Goal: Task Accomplishment & Management: Complete application form

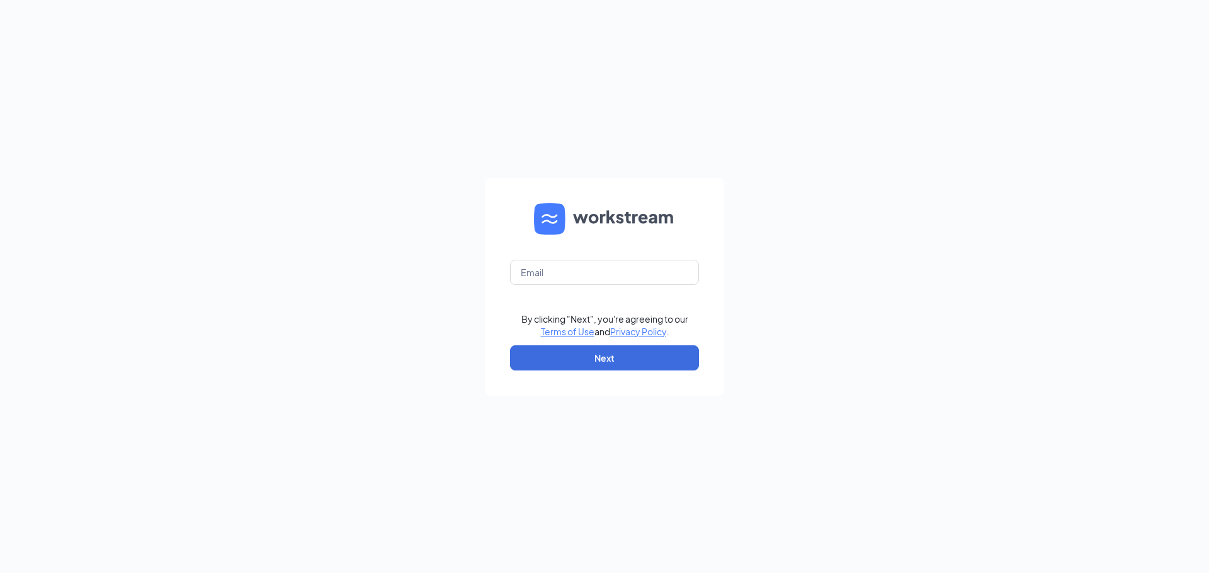
click at [613, 285] on form "By clicking "Next", you're agreeing to our Terms of Use and Privacy Policy . Ne…" at bounding box center [604, 287] width 239 height 218
click at [602, 278] on input "text" at bounding box center [604, 272] width 189 height 25
type input "boikydmcclain@gmail.com"
click at [611, 360] on button "Next" at bounding box center [604, 358] width 189 height 25
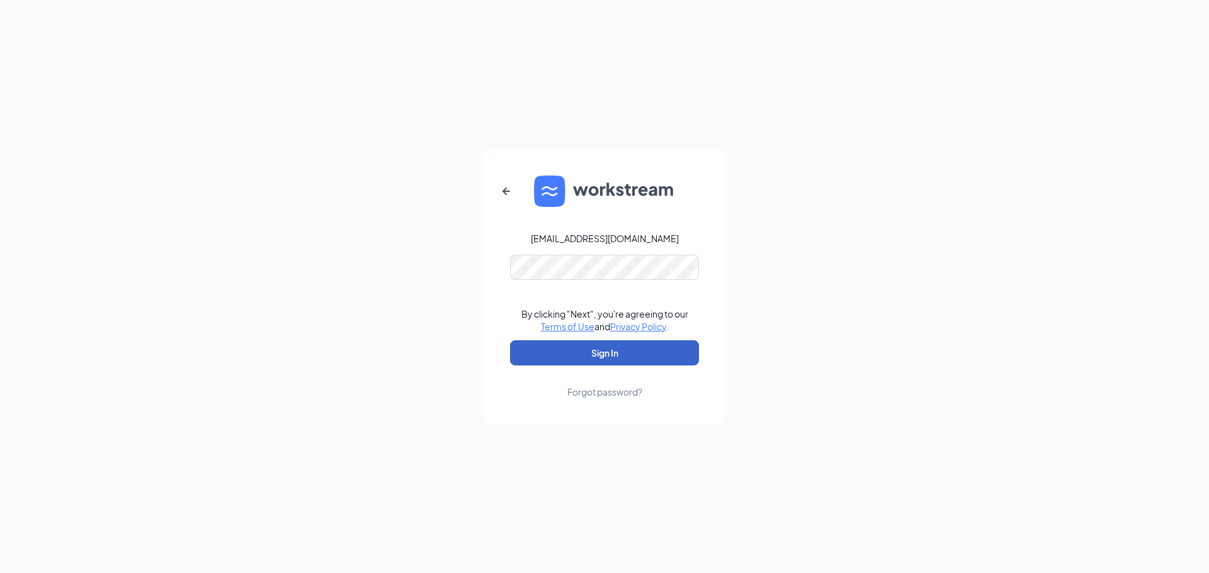
click at [643, 352] on button "Sign In" at bounding box center [604, 353] width 189 height 25
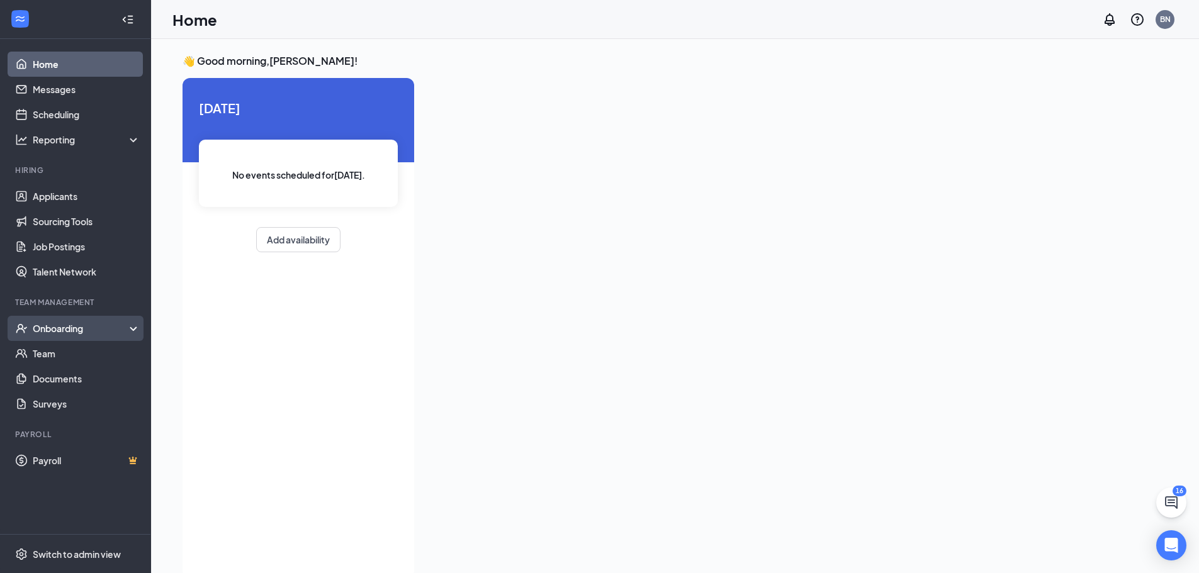
click at [73, 327] on div "Onboarding" at bounding box center [81, 328] width 97 height 13
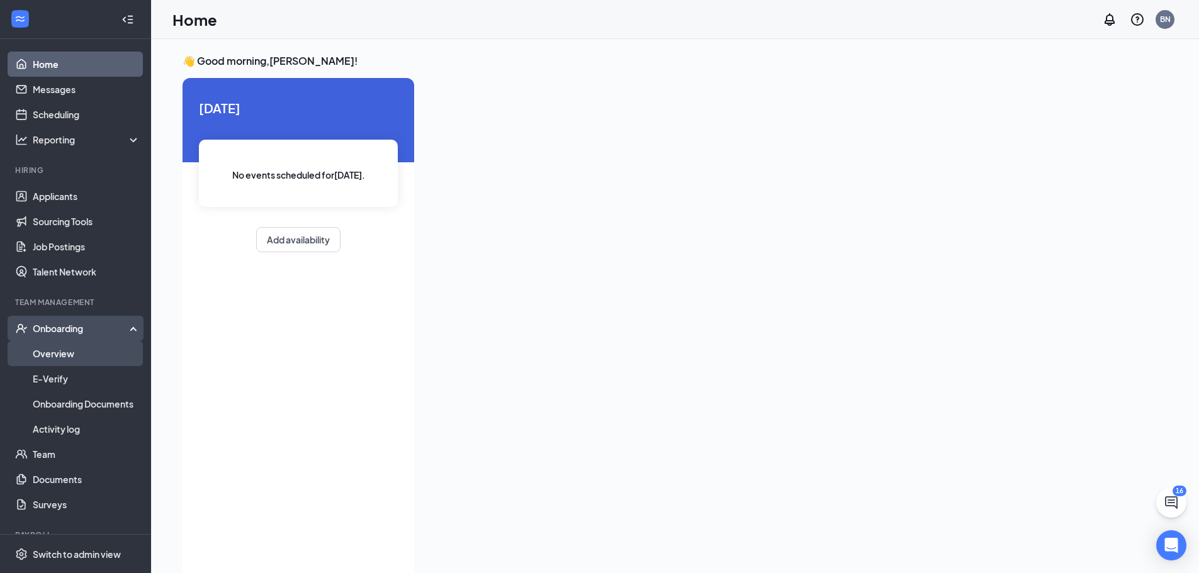
click at [80, 349] on link "Overview" at bounding box center [87, 353] width 108 height 25
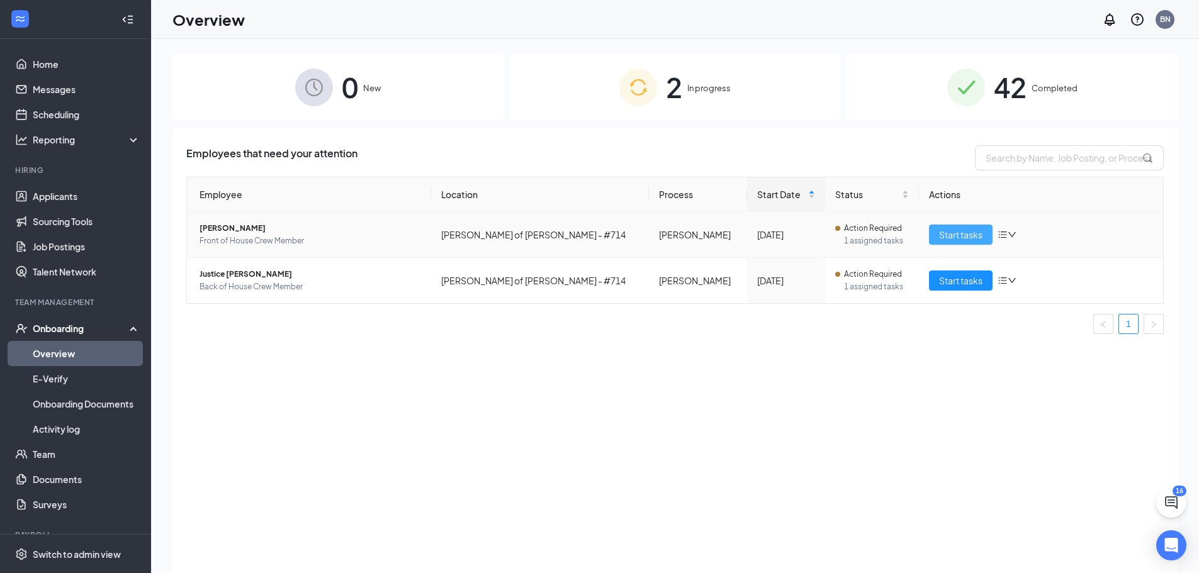
click at [939, 239] on span "Start tasks" at bounding box center [960, 235] width 43 height 14
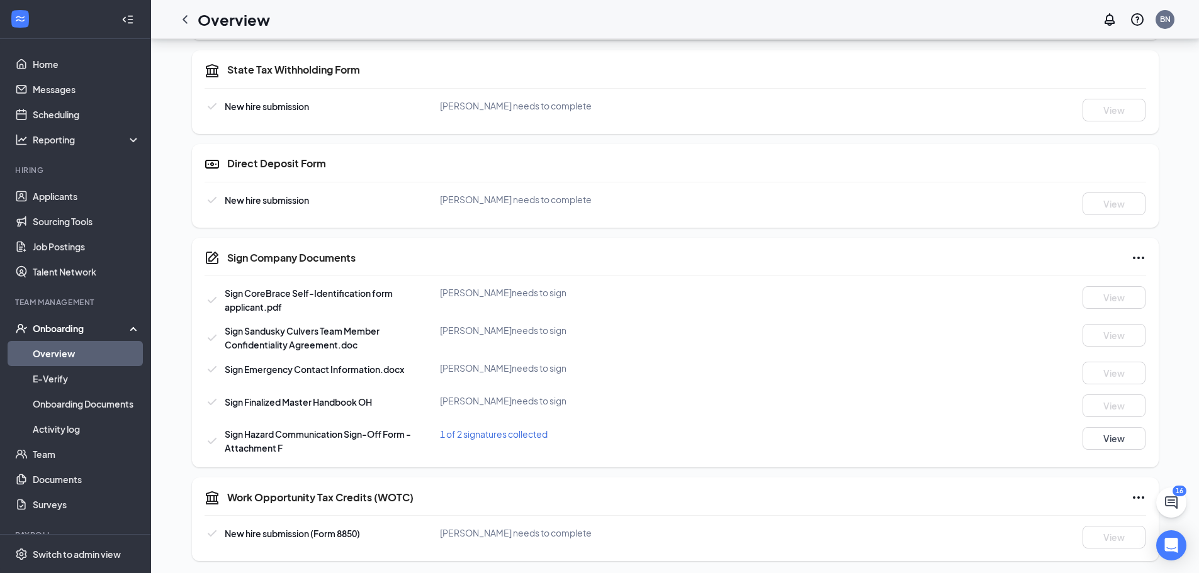
scroll to position [507, 0]
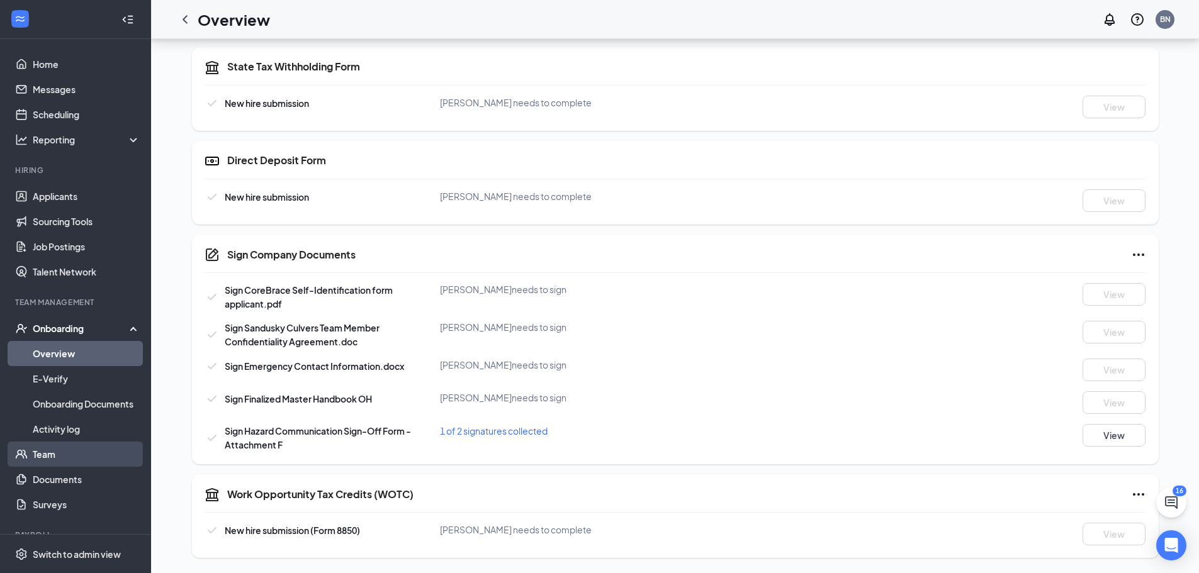
click at [52, 448] on link "Team" at bounding box center [87, 454] width 108 height 25
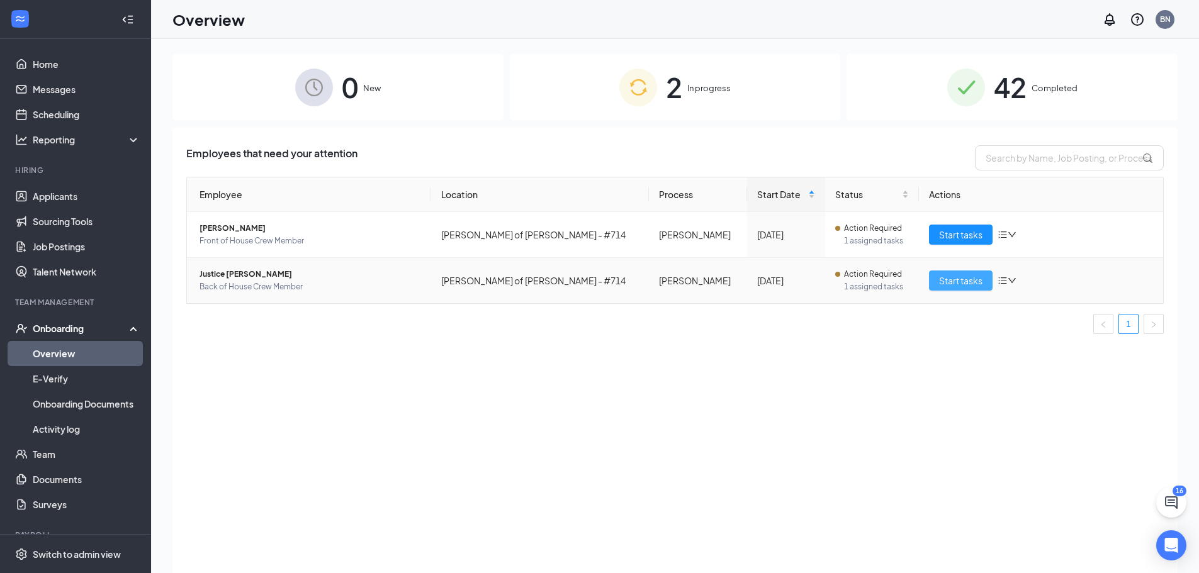
click at [975, 278] on span "Start tasks" at bounding box center [960, 281] width 43 height 14
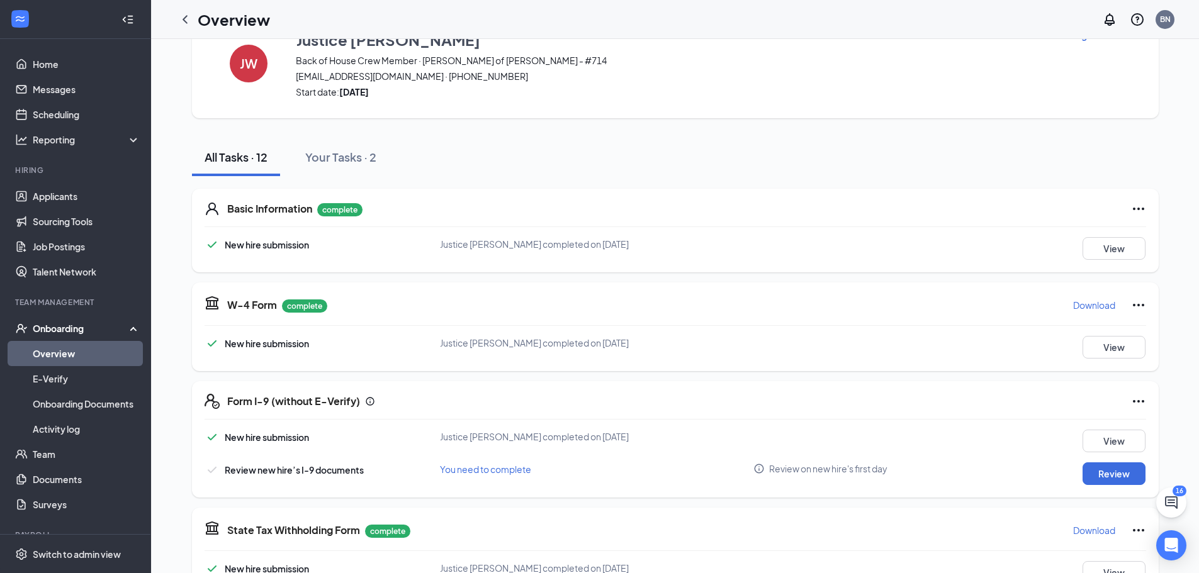
scroll to position [126, 0]
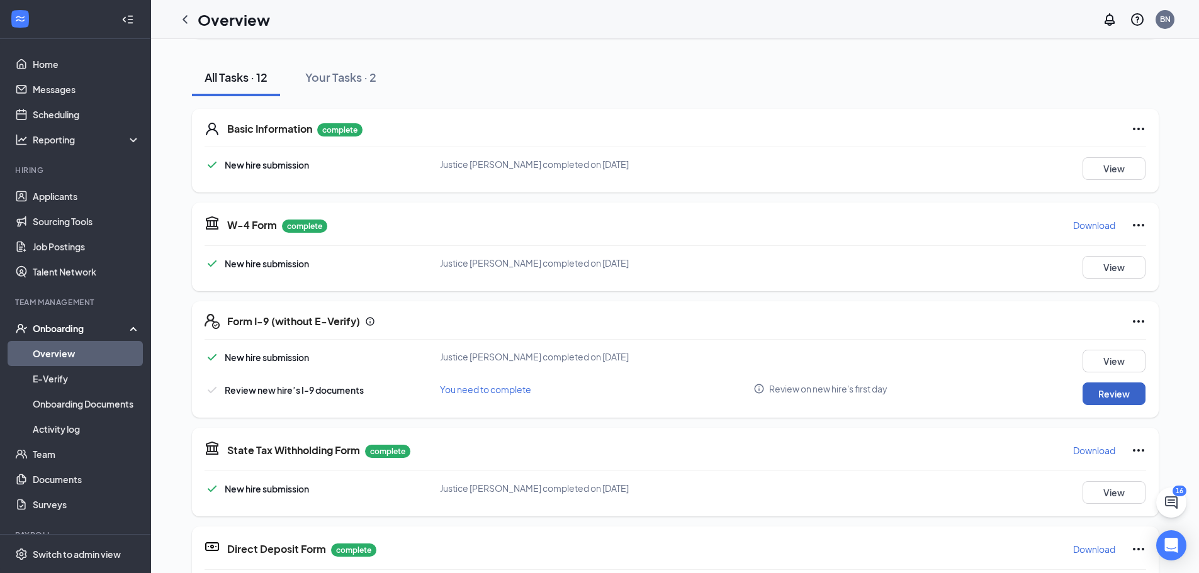
click at [1114, 393] on button "Review" at bounding box center [1114, 394] width 63 height 23
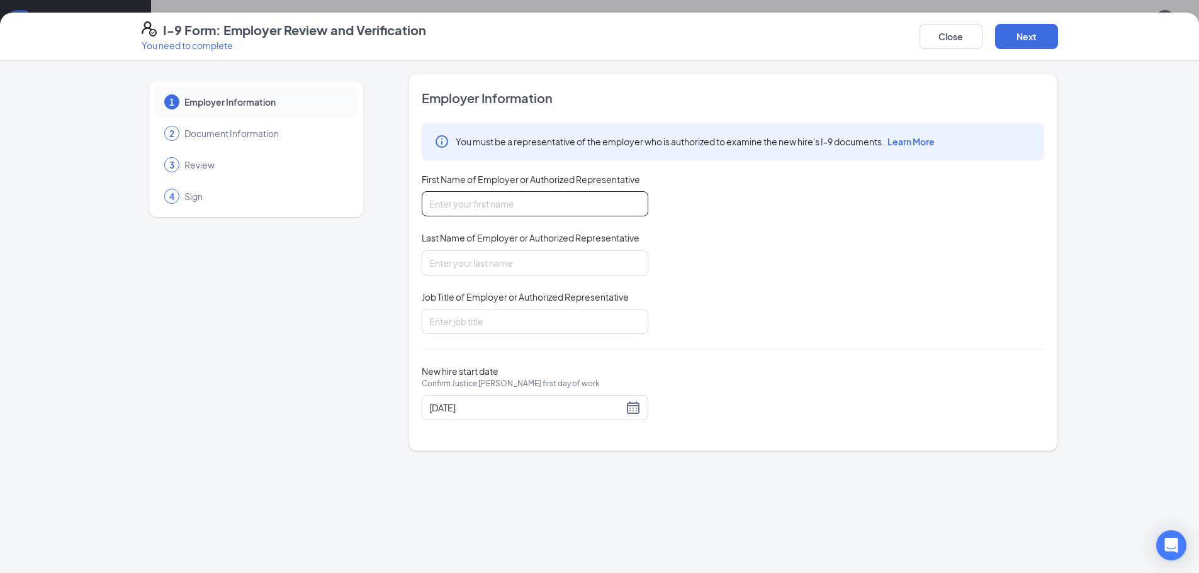
click at [573, 195] on input "First Name of Employer or Authorized Representative" at bounding box center [535, 203] width 227 height 25
type input "Boiky"
click at [504, 264] on input "Last Name of Employer or Authorized Representative" at bounding box center [535, 263] width 227 height 25
type input "Ngono"
click at [516, 323] on input "Job Title of Employer or Authorized Representative" at bounding box center [535, 321] width 227 height 25
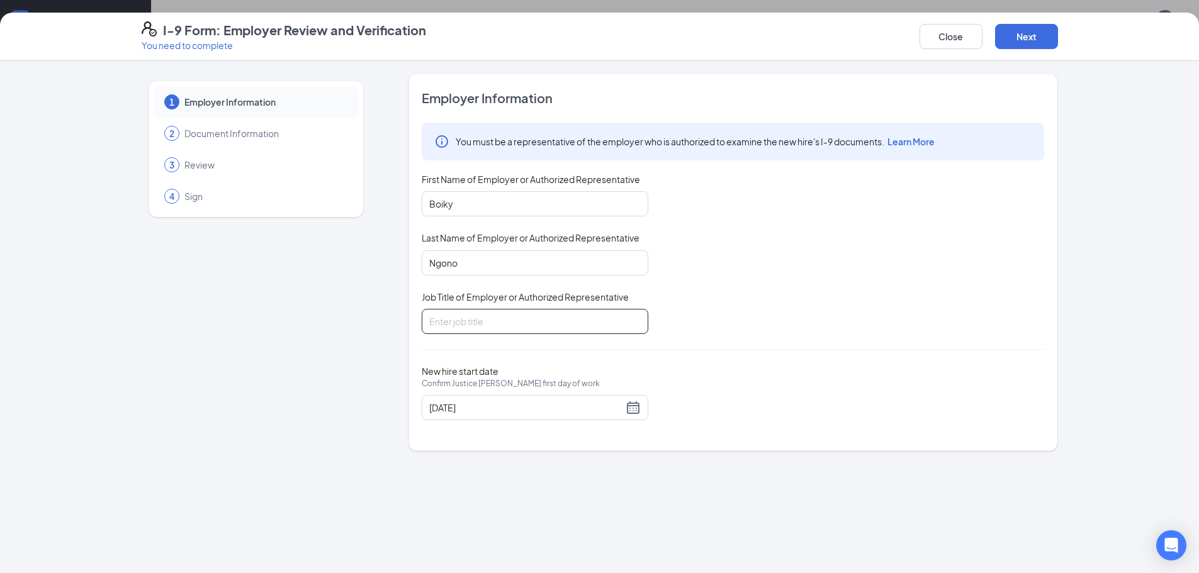
type input "Manager"
click at [1028, 48] on button "Next" at bounding box center [1026, 36] width 63 height 25
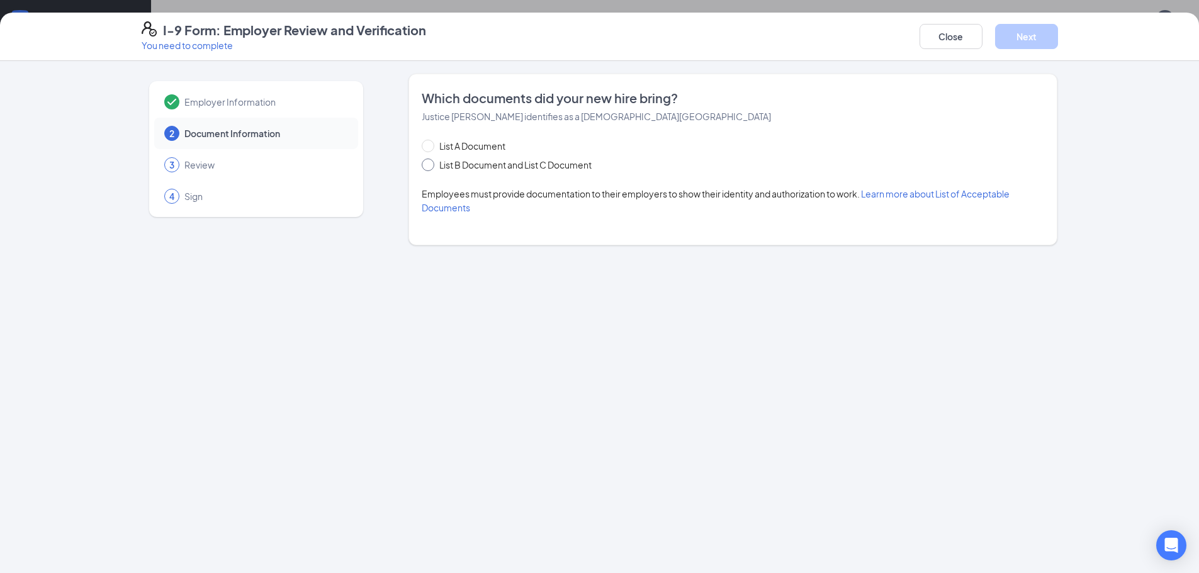
click at [432, 160] on span at bounding box center [428, 165] width 13 height 13
click at [431, 160] on input "List B Document and List C Document" at bounding box center [426, 163] width 9 height 9
radio input "true"
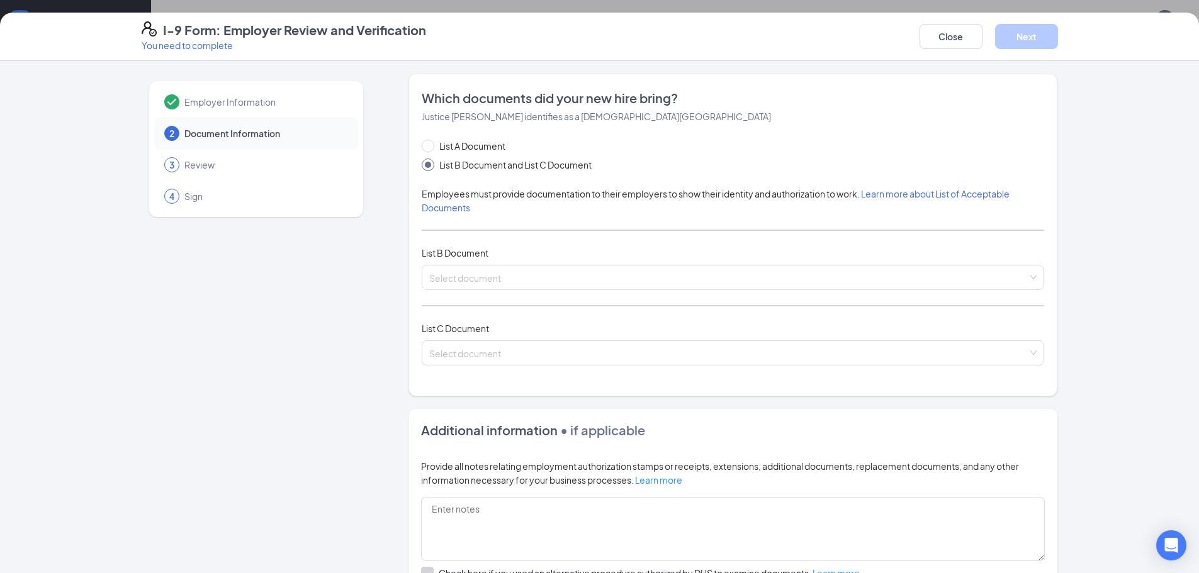
click at [441, 232] on div "List A Document List B Document and List C Document Employees must provide docu…" at bounding box center [733, 260] width 623 height 242
click at [462, 244] on div "List A Document List B Document and List C Document Employees must provide docu…" at bounding box center [733, 260] width 623 height 242
click at [438, 228] on div "List A Document List B Document and List C Document Employees must provide docu…" at bounding box center [733, 260] width 623 height 242
click at [455, 266] on input "search" at bounding box center [728, 275] width 599 height 19
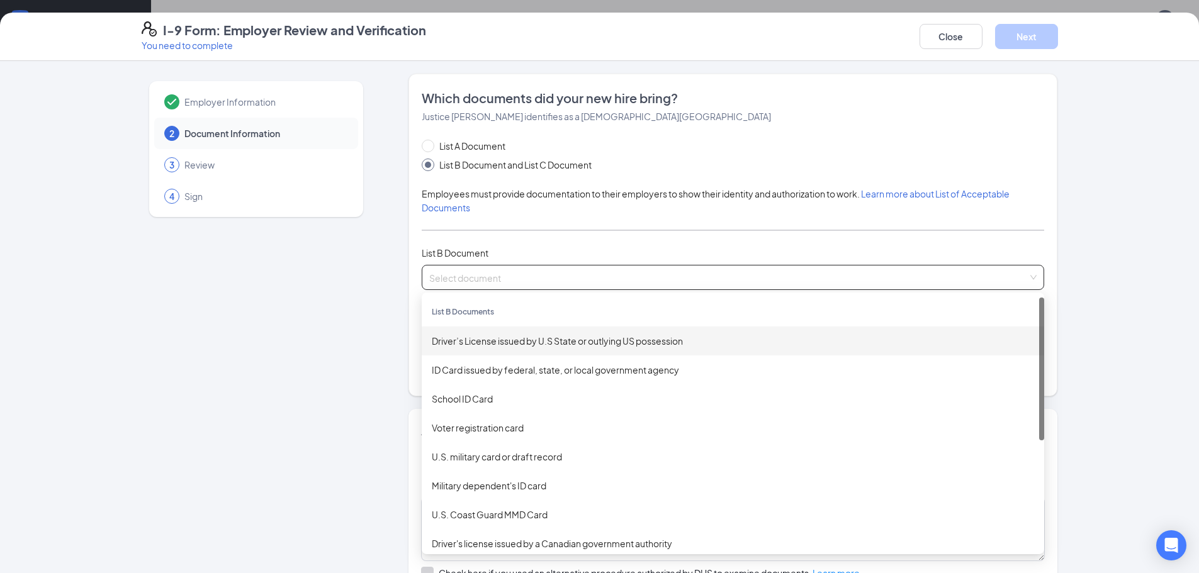
click at [471, 342] on div "Driver’s License issued by U.S State or outlying US possession" at bounding box center [733, 341] width 602 height 14
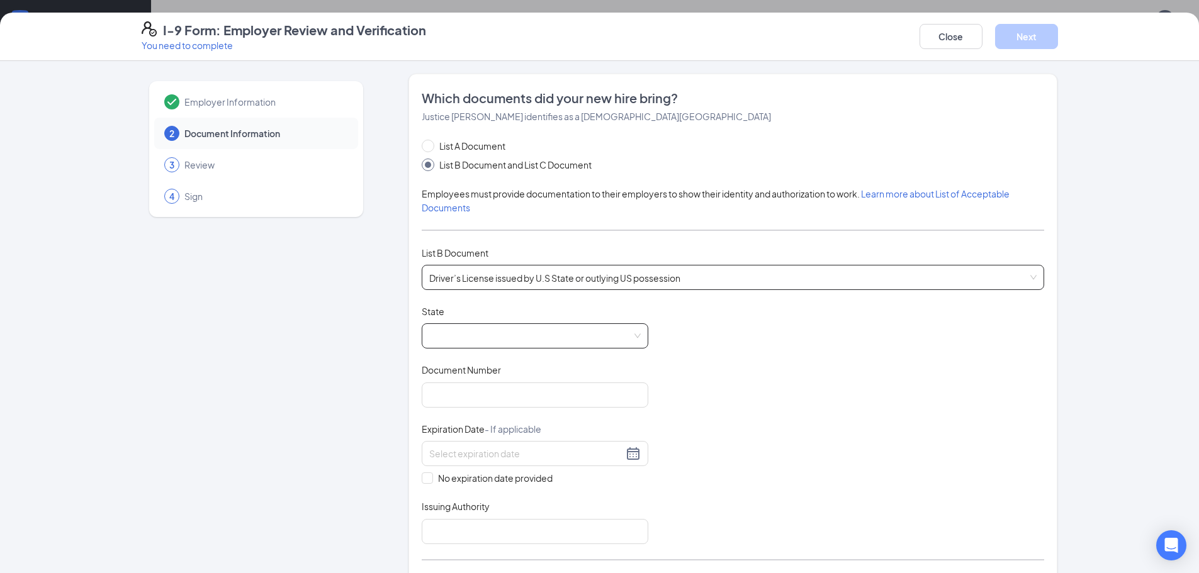
click at [458, 332] on span at bounding box center [535, 336] width 212 height 24
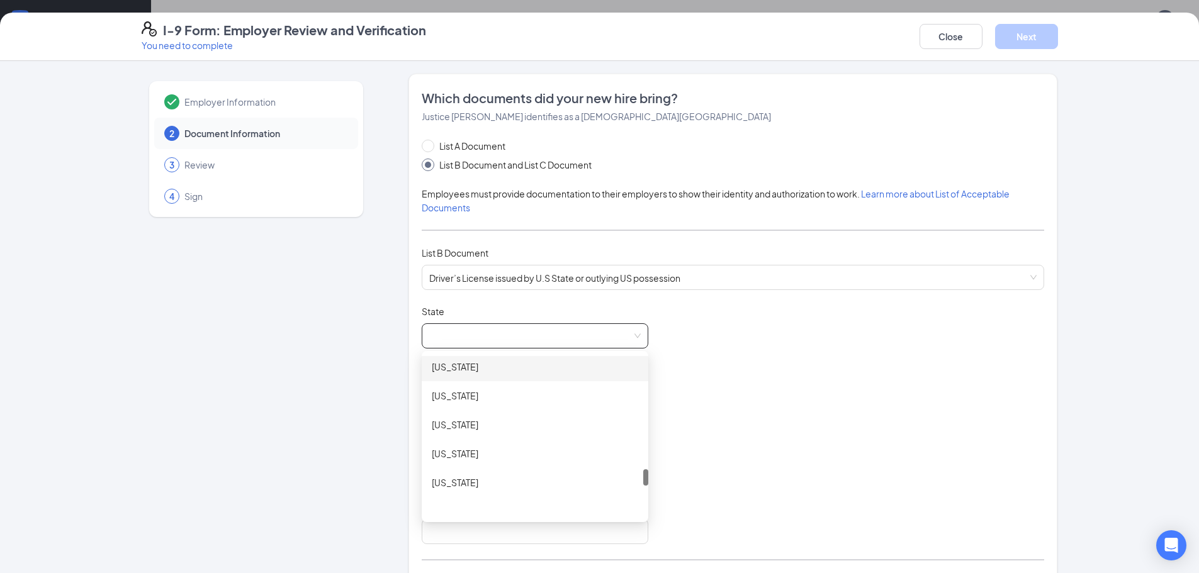
scroll to position [1070, 0]
click at [451, 407] on div "Ohio" at bounding box center [535, 401] width 206 height 14
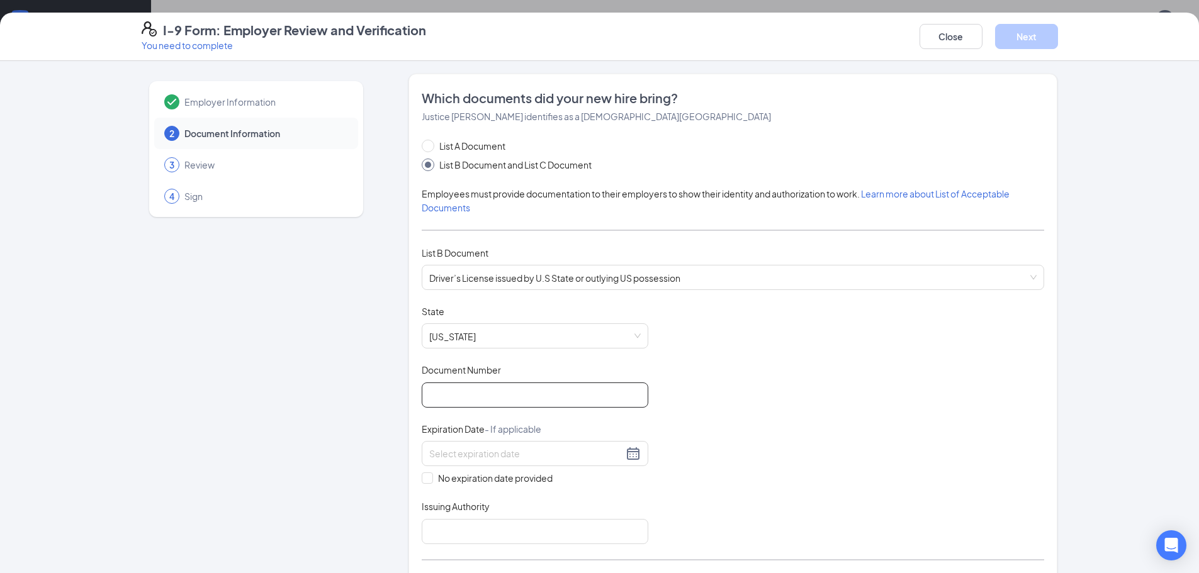
click at [449, 395] on input "Document Number" at bounding box center [535, 395] width 227 height 25
type input "VH601738"
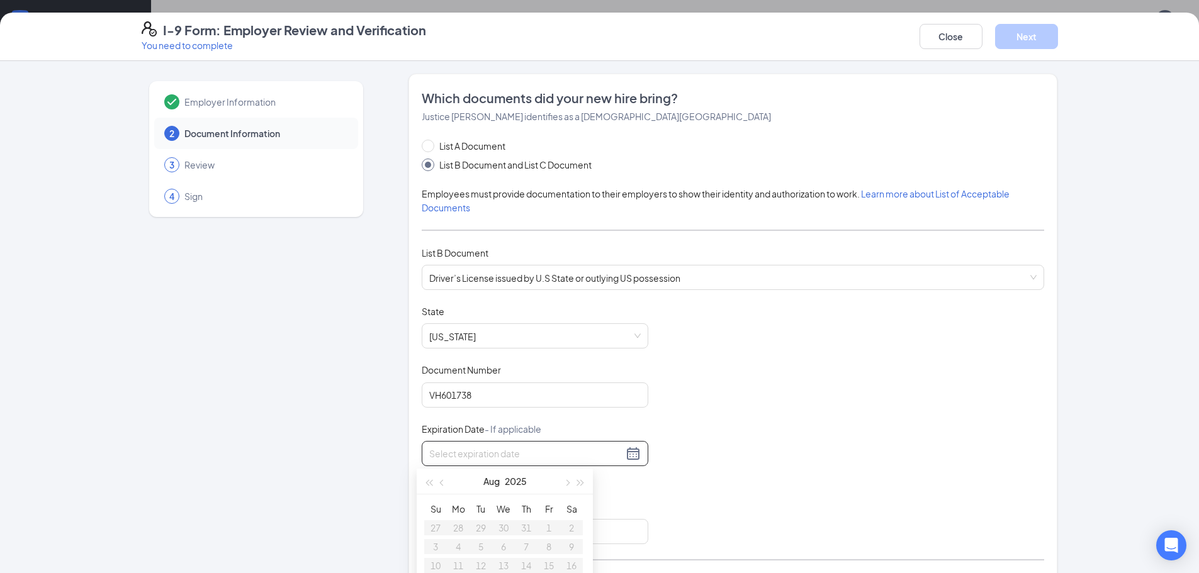
click at [475, 452] on input at bounding box center [526, 454] width 194 height 14
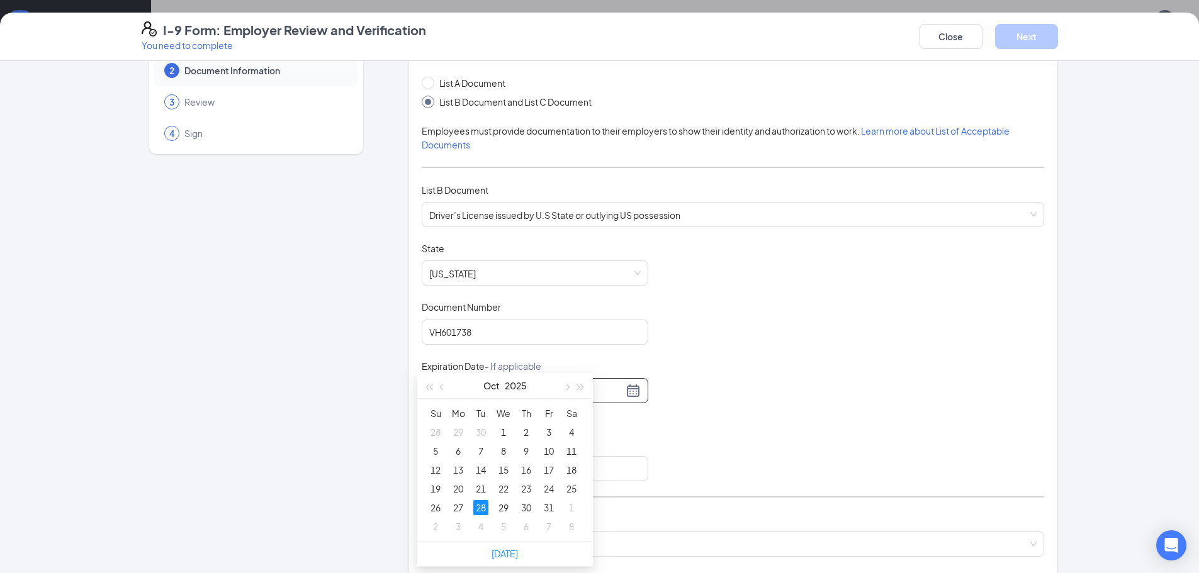
scroll to position [378, 0]
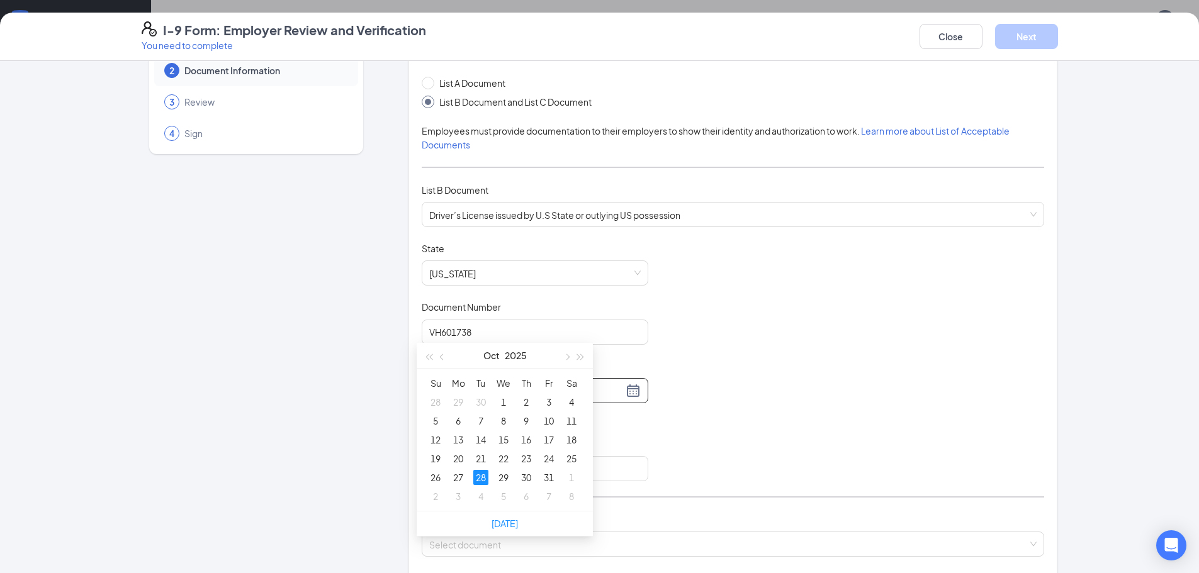
type input "10/28/2025"
click at [478, 476] on div "28" at bounding box center [480, 477] width 15 height 15
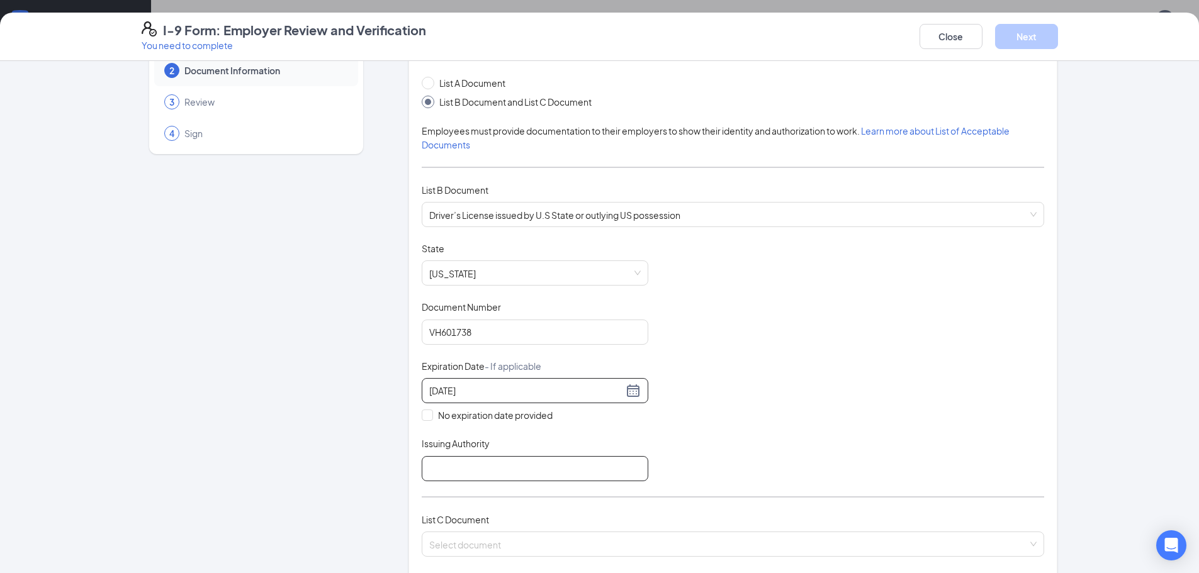
click at [445, 478] on input "Issuing Authority" at bounding box center [535, 468] width 227 height 25
click at [470, 469] on input "Issuing Authority" at bounding box center [535, 468] width 227 height 25
type input "OH"
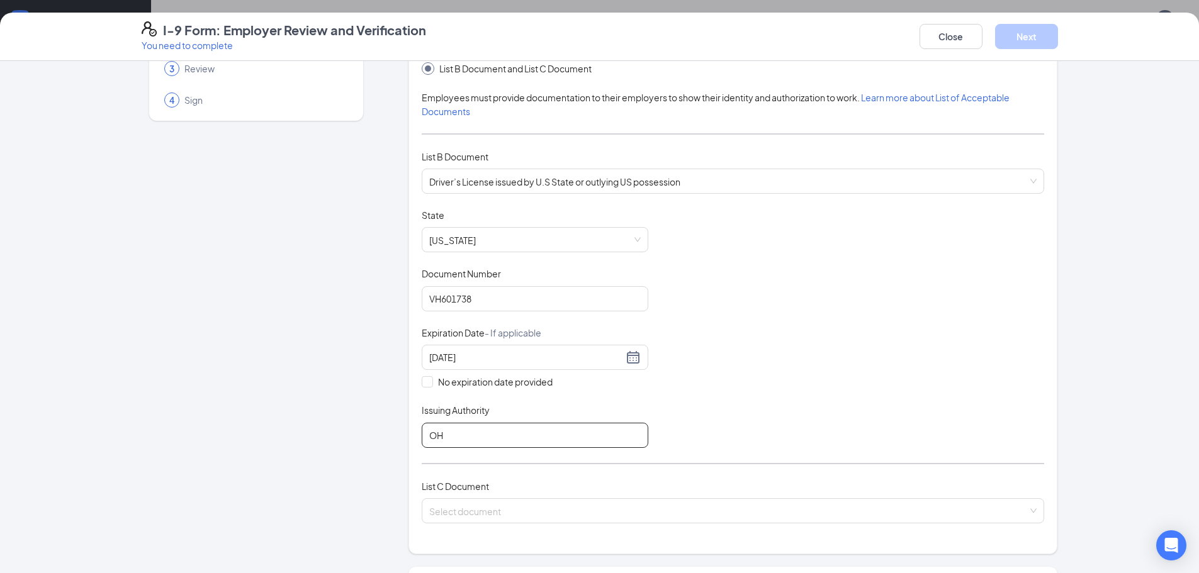
scroll to position [126, 0]
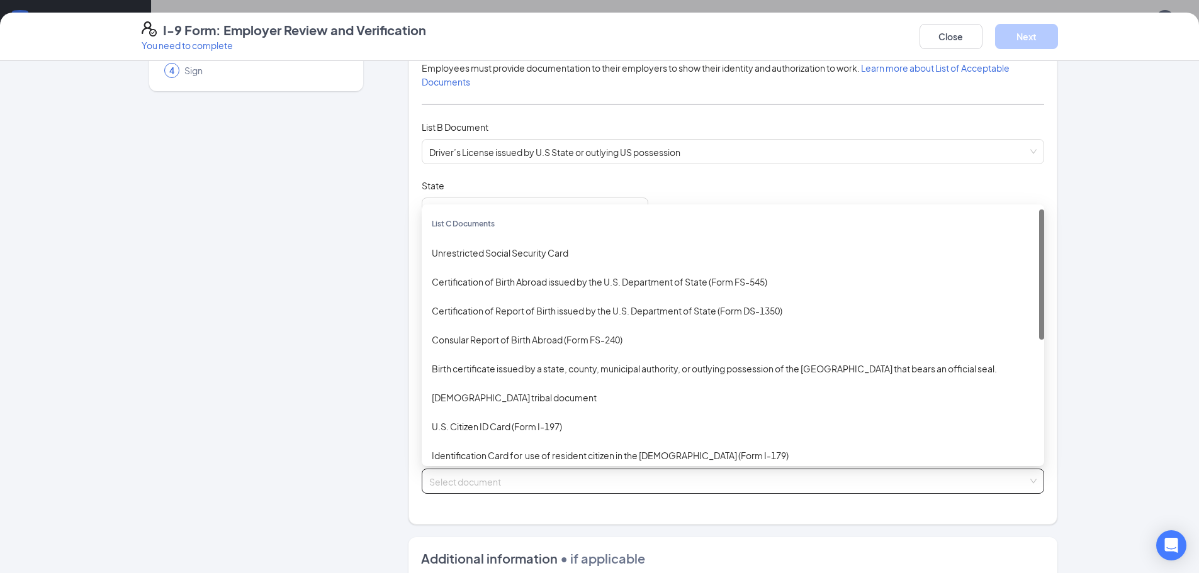
click at [495, 482] on input "search" at bounding box center [728, 479] width 599 height 19
click at [454, 257] on div "Unrestricted Social Security Card" at bounding box center [733, 253] width 602 height 14
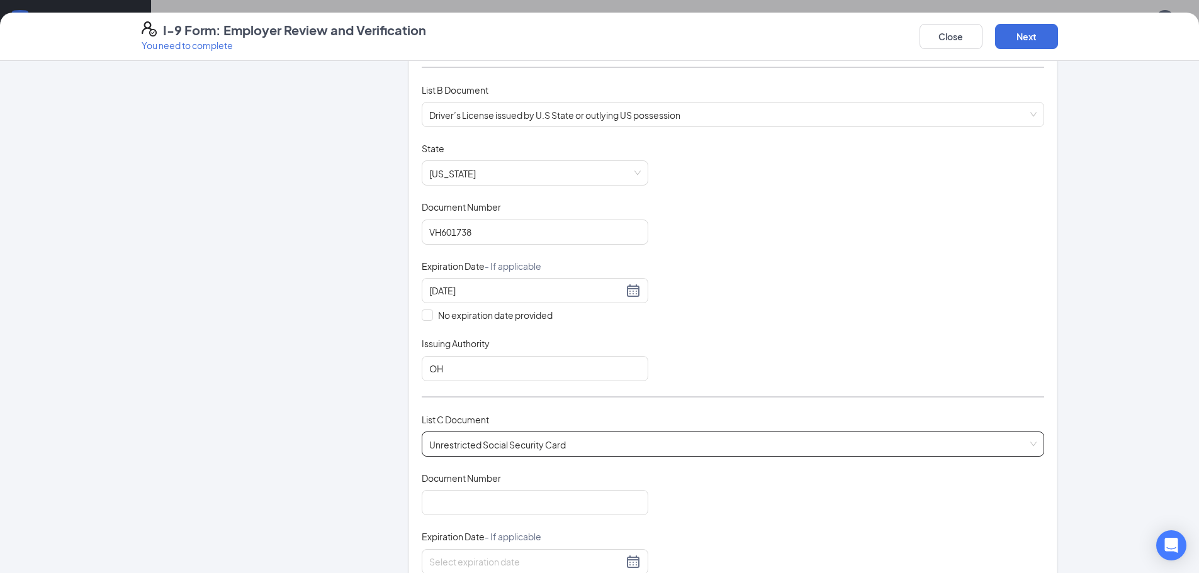
scroll to position [189, 0]
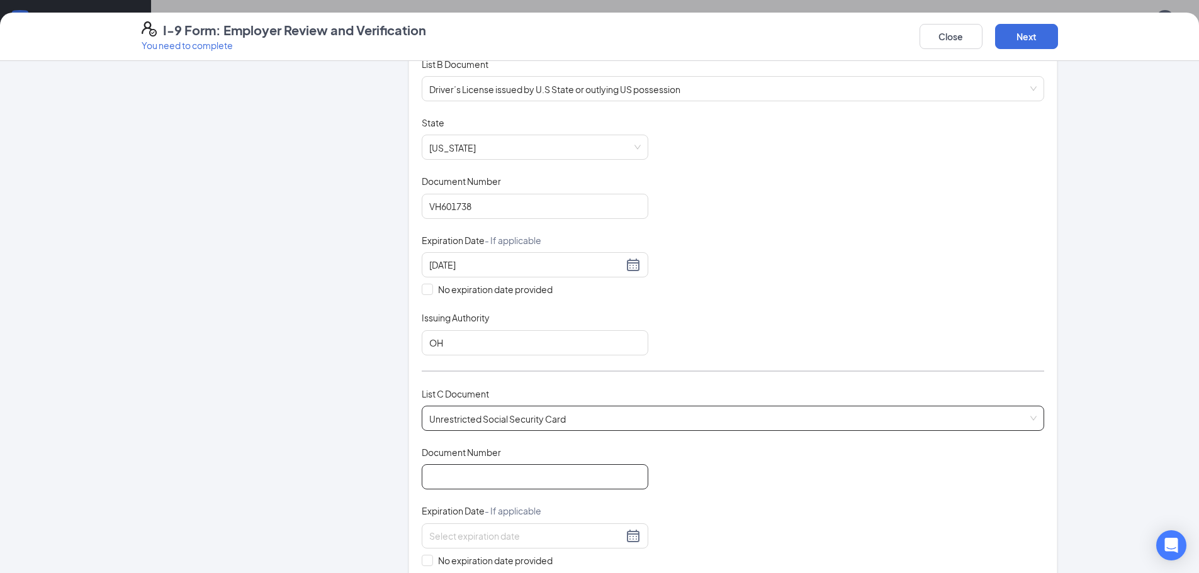
click at [449, 472] on input "Document Number" at bounding box center [535, 477] width 227 height 25
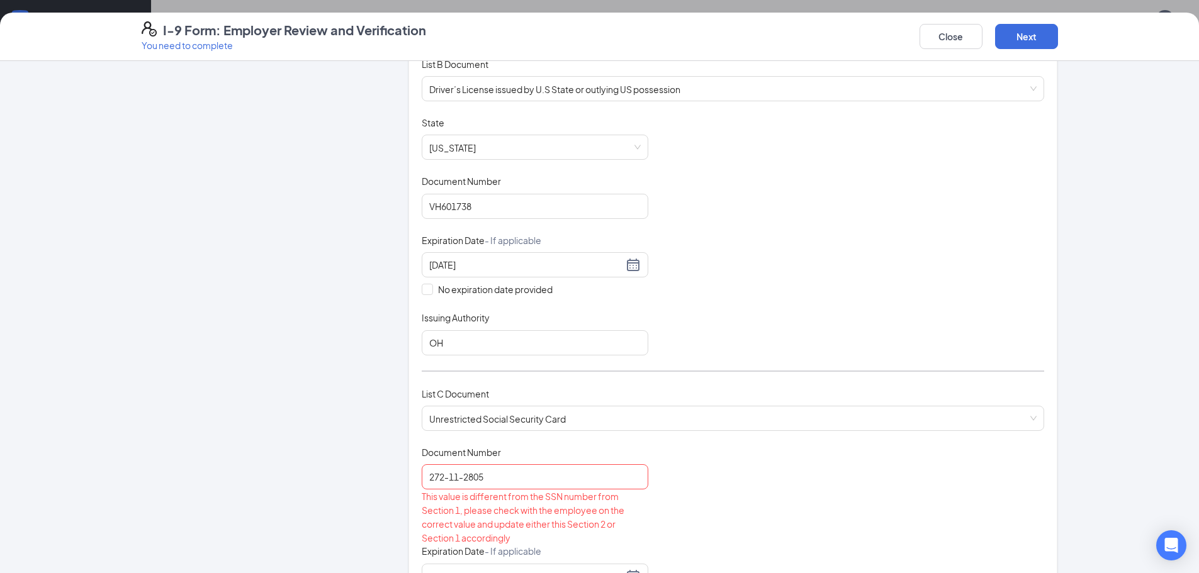
click at [636, 439] on div "List C Document Unrestricted Social Security Card Unrestricted Social Security …" at bounding box center [733, 416] width 623 height 59
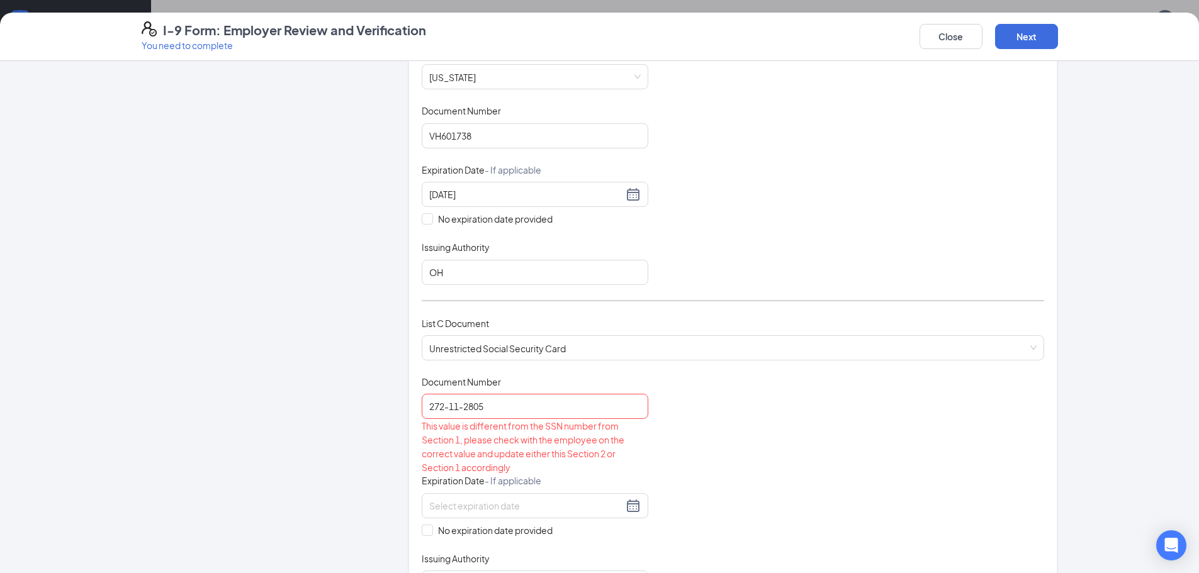
scroll to position [252, 0]
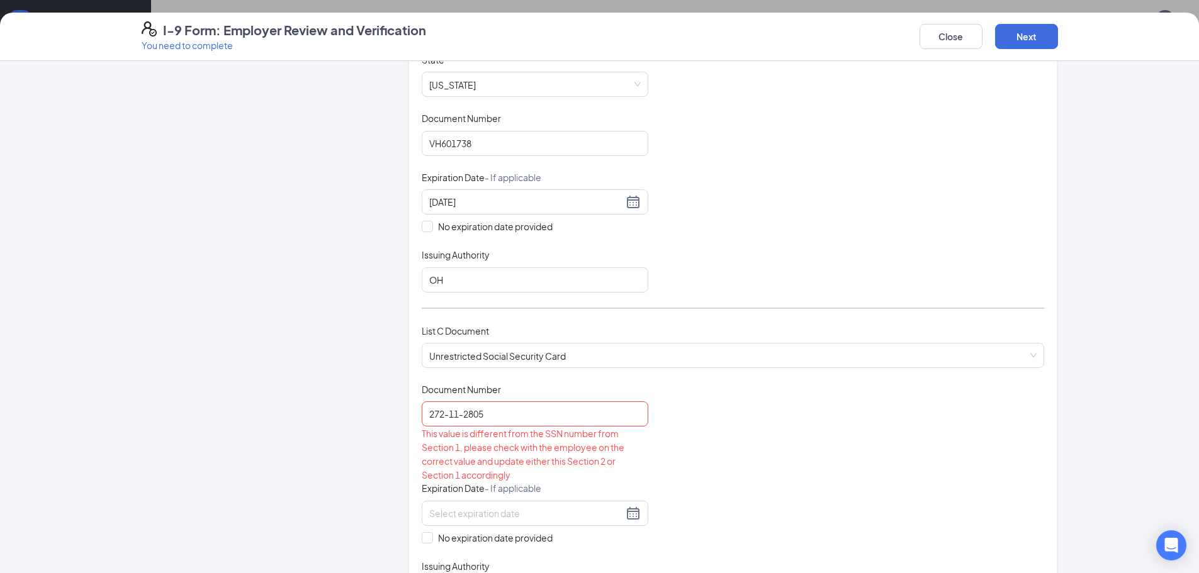
click at [733, 432] on div "Document Title Unrestricted Social Security Card Document Number 272-11-2805 Th…" at bounding box center [733, 493] width 623 height 220
click at [522, 412] on input "272-11-2805" at bounding box center [535, 414] width 227 height 25
type input "2"
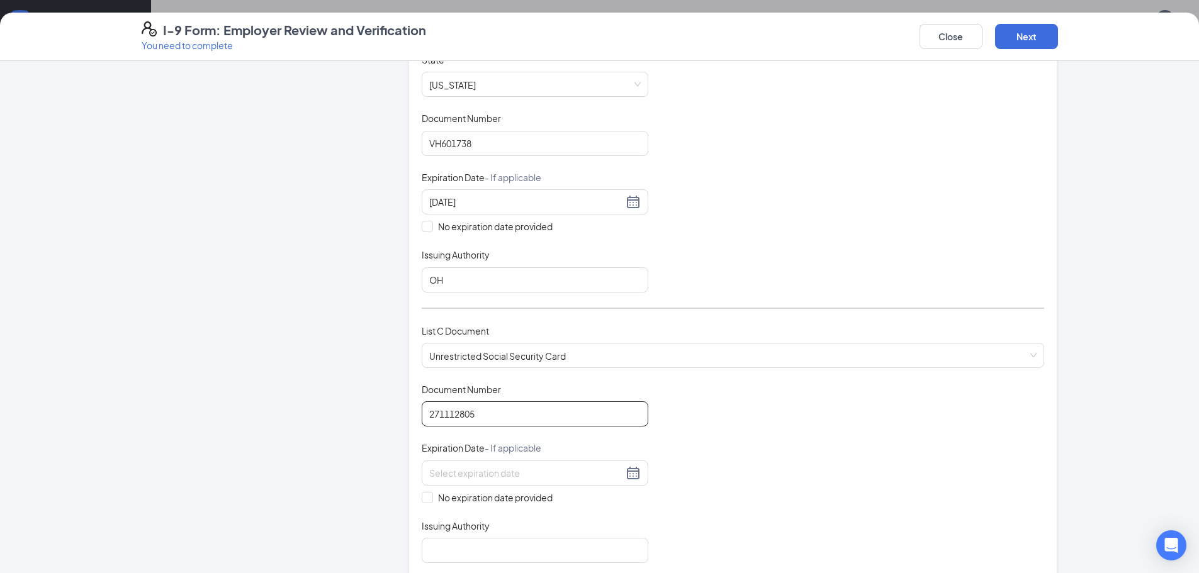
type input "271112805"
click at [674, 438] on div "Document Title Unrestricted Social Security Card Document Number 271112805 Expi…" at bounding box center [733, 473] width 623 height 180
click at [427, 494] on span at bounding box center [427, 497] width 11 height 11
click at [427, 494] on input "No expiration date provided" at bounding box center [426, 496] width 9 height 9
checkbox input "true"
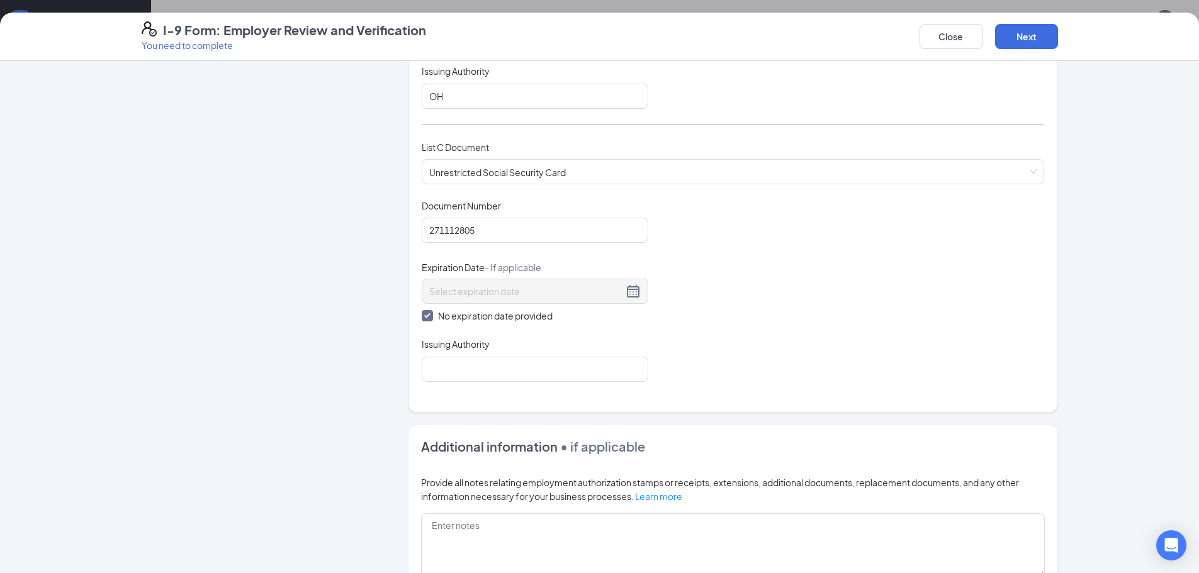
scroll to position [441, 0]
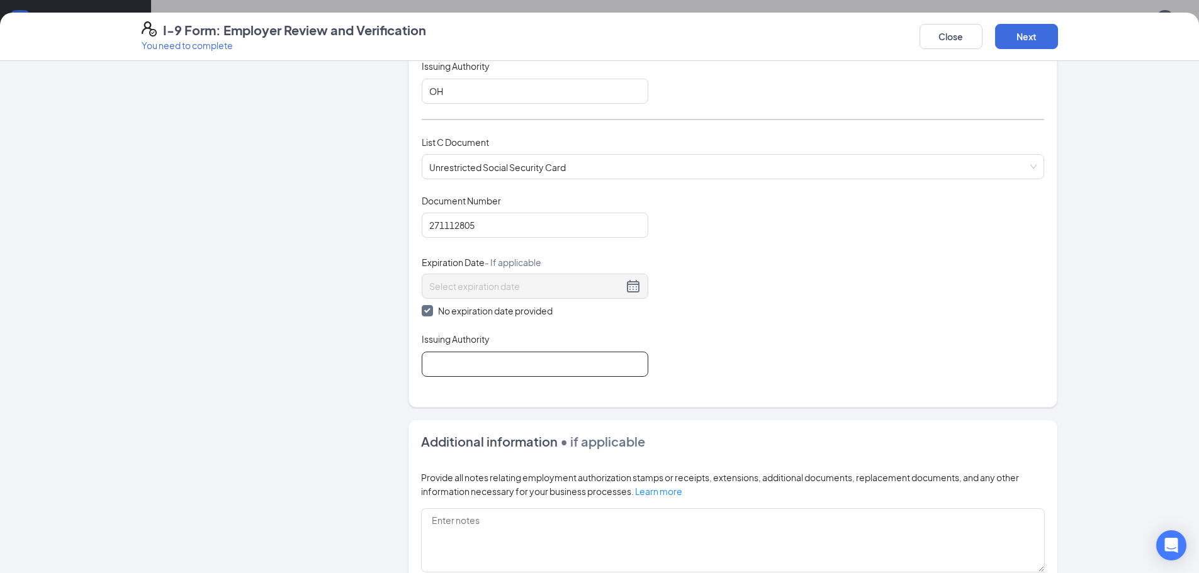
click at [449, 368] on input "Issuing Authority" at bounding box center [535, 364] width 227 height 25
type input "Social Security Administration"
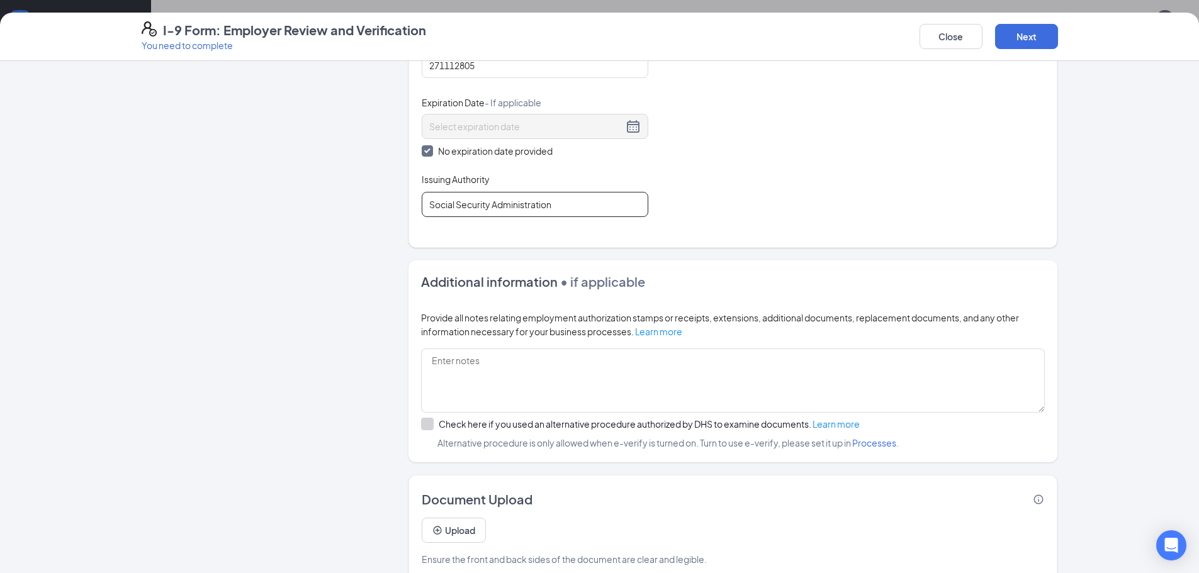
scroll to position [622, 0]
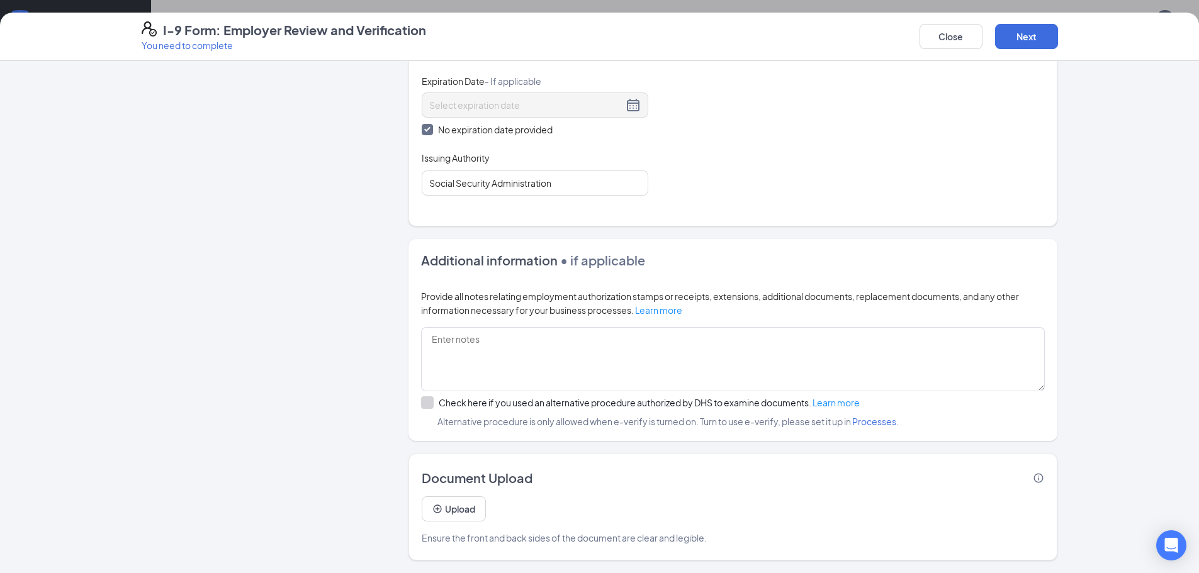
click at [427, 406] on div at bounding box center [427, 403] width 13 height 13
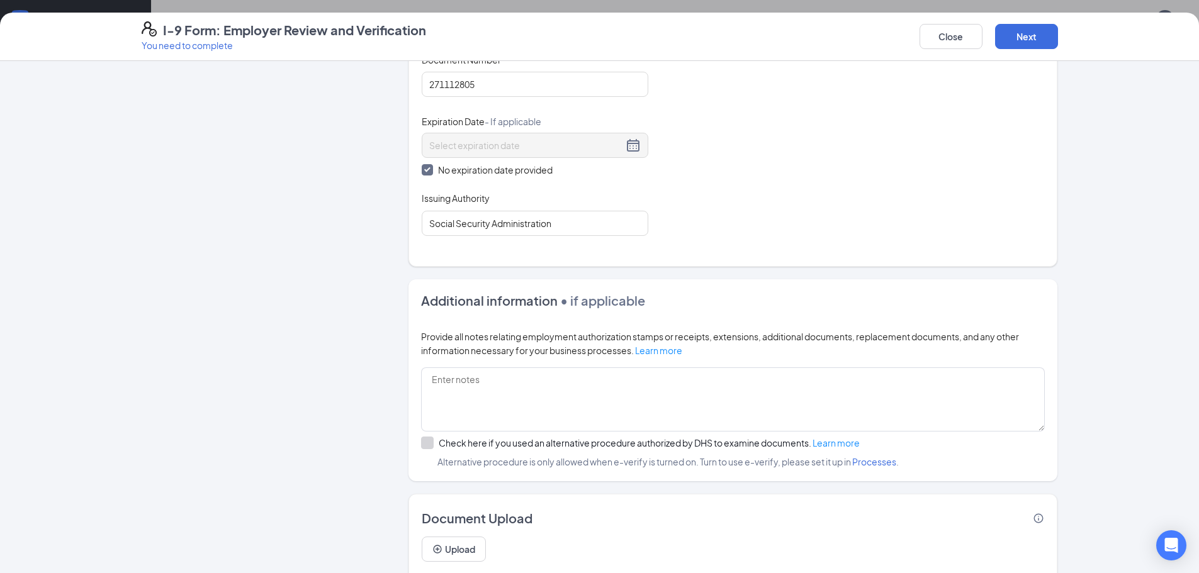
scroll to position [559, 0]
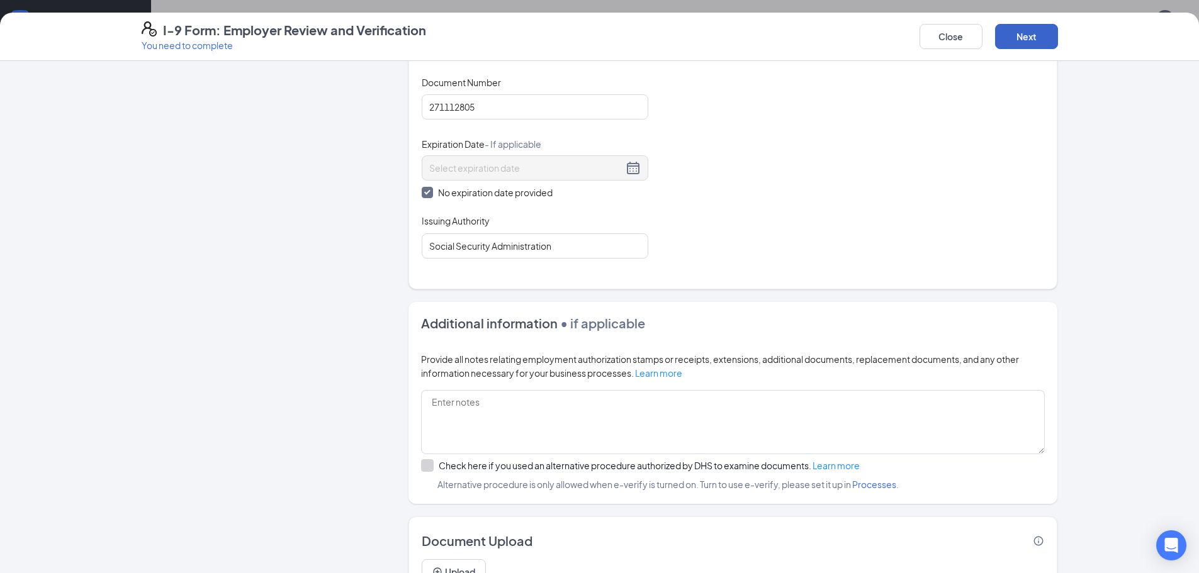
click at [1026, 40] on button "Next" at bounding box center [1026, 36] width 63 height 25
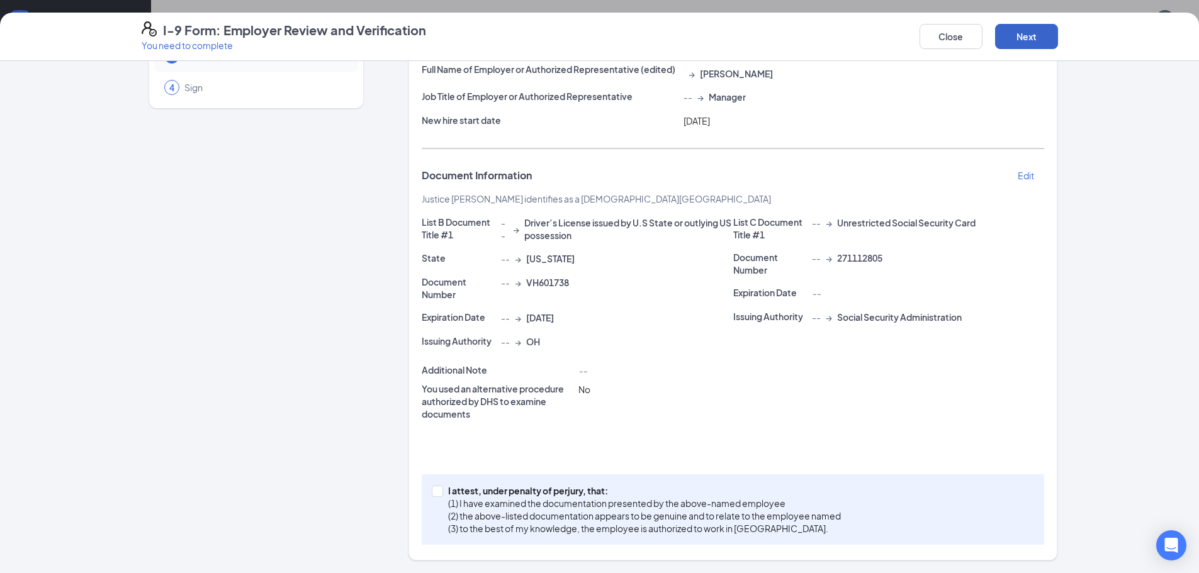
scroll to position [109, 0]
click at [432, 490] on input "I attest, under penalty of perjury, that: (1) I have examined the documentation…" at bounding box center [436, 490] width 9 height 9
checkbox input "true"
click at [1039, 43] on button "Next" at bounding box center [1026, 36] width 63 height 25
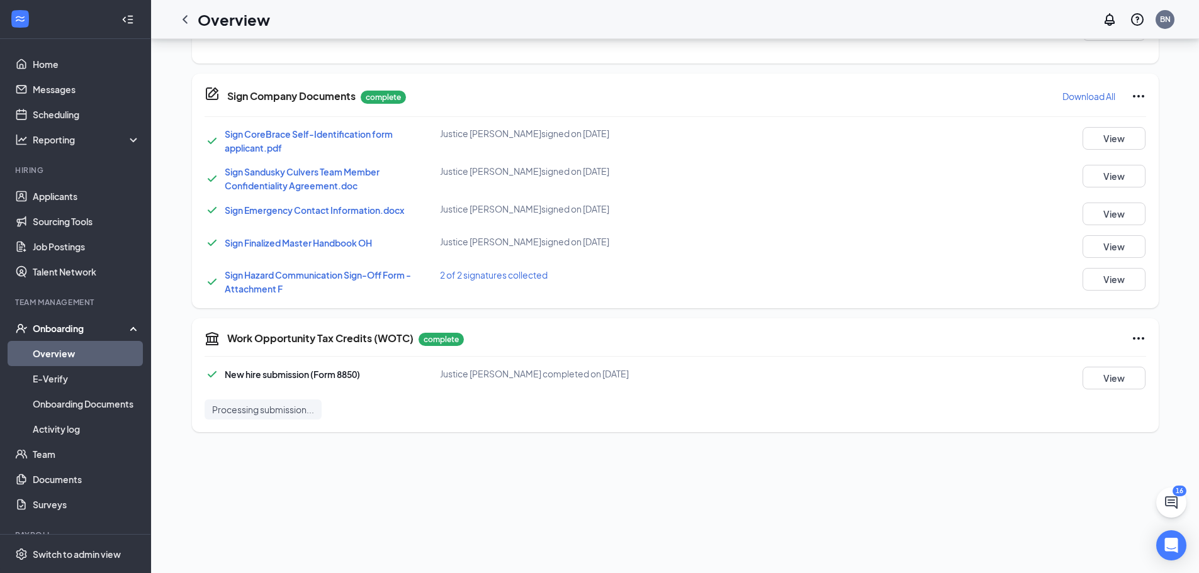
scroll to position [108, 0]
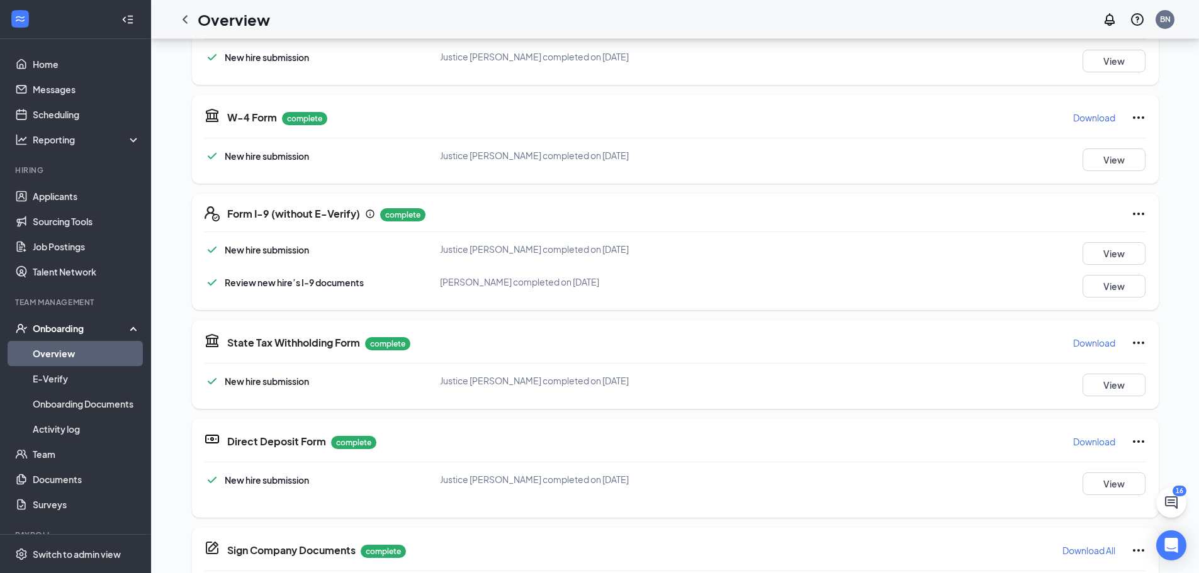
click at [60, 352] on link "Overview" at bounding box center [87, 353] width 108 height 25
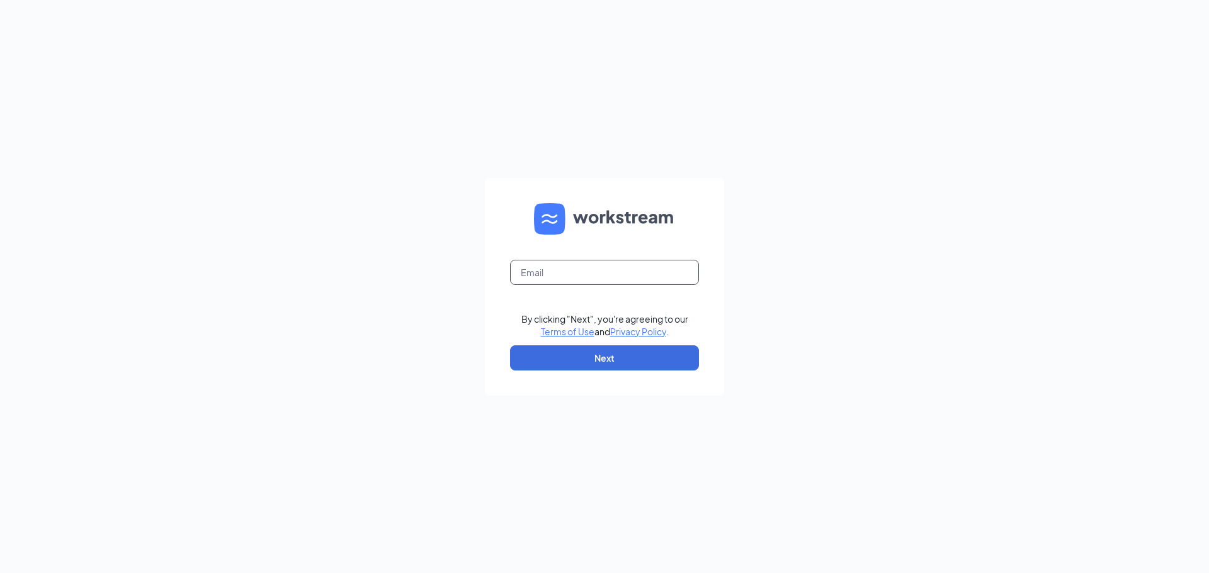
click at [655, 273] on input "text" at bounding box center [604, 272] width 189 height 25
type input "angellsmith313@gmail.com"
click at [646, 354] on button "Next" at bounding box center [604, 358] width 189 height 25
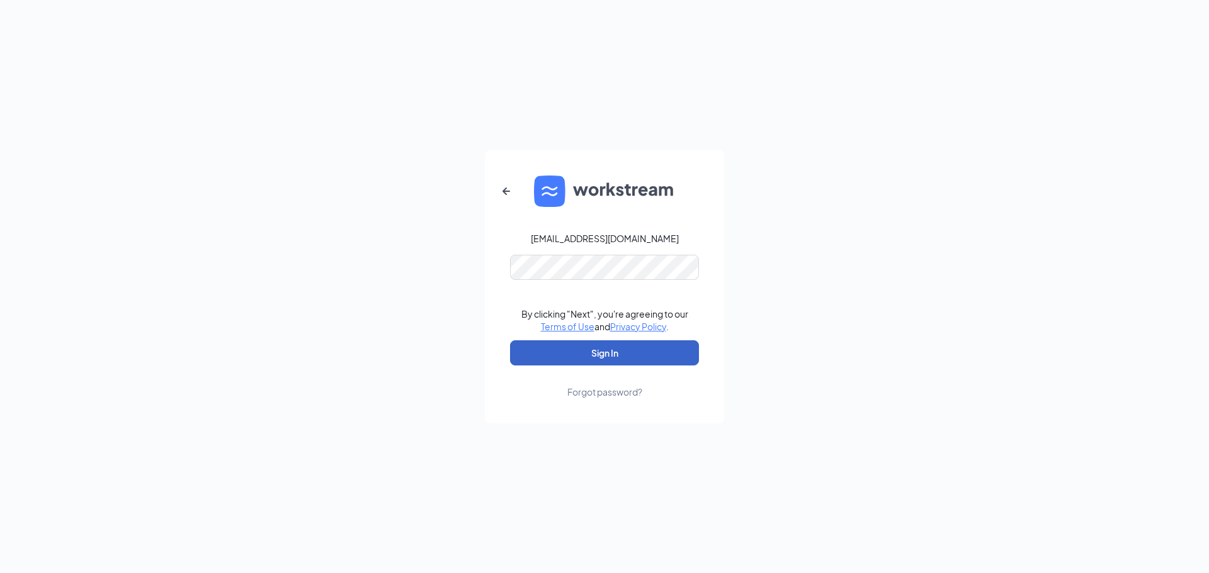
click at [577, 347] on button "Sign In" at bounding box center [604, 353] width 189 height 25
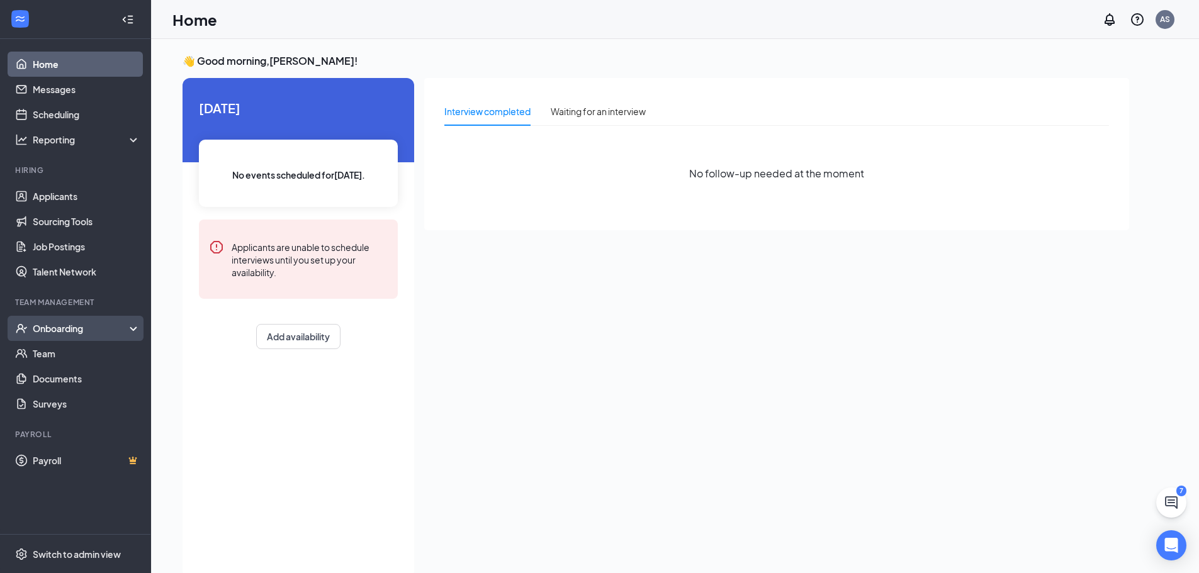
click at [65, 328] on div "Onboarding" at bounding box center [81, 328] width 97 height 13
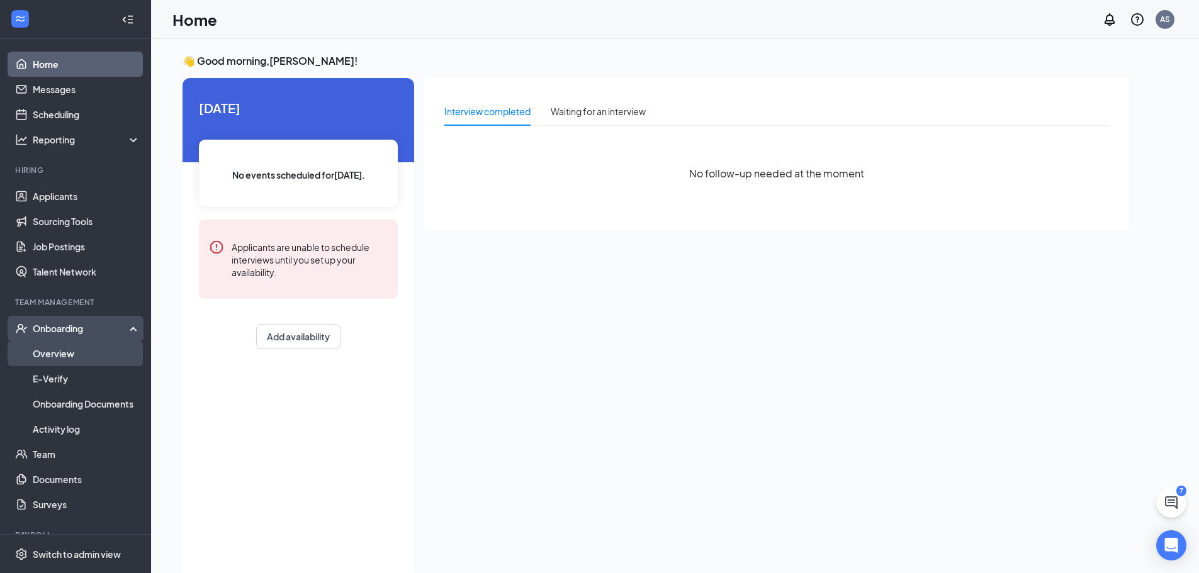
click at [65, 347] on link "Overview" at bounding box center [87, 353] width 108 height 25
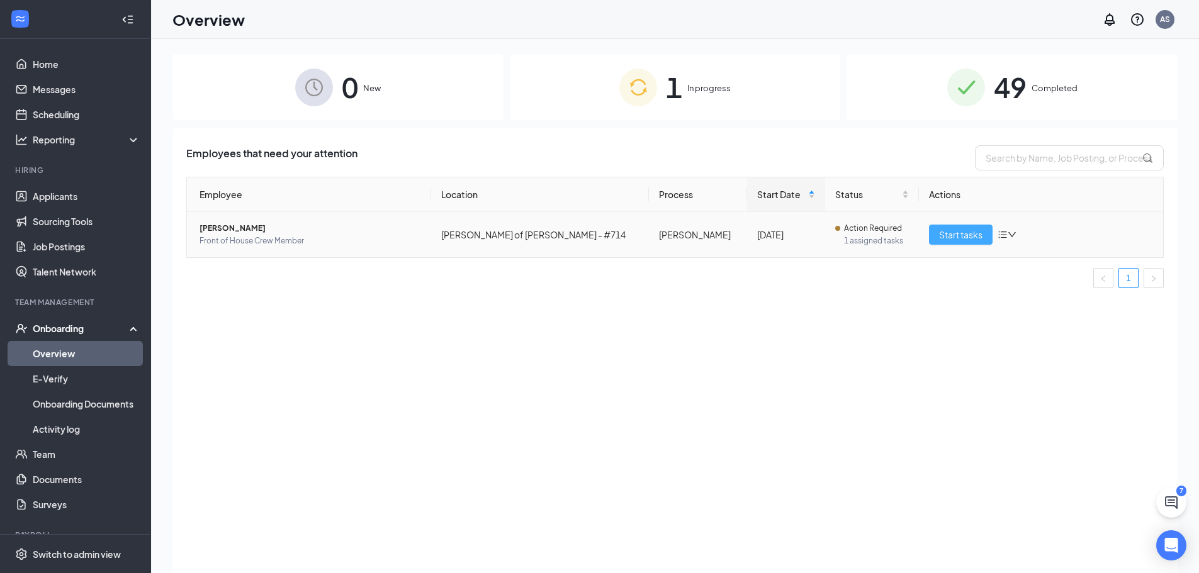
click at [954, 230] on span "Start tasks" at bounding box center [960, 235] width 43 height 14
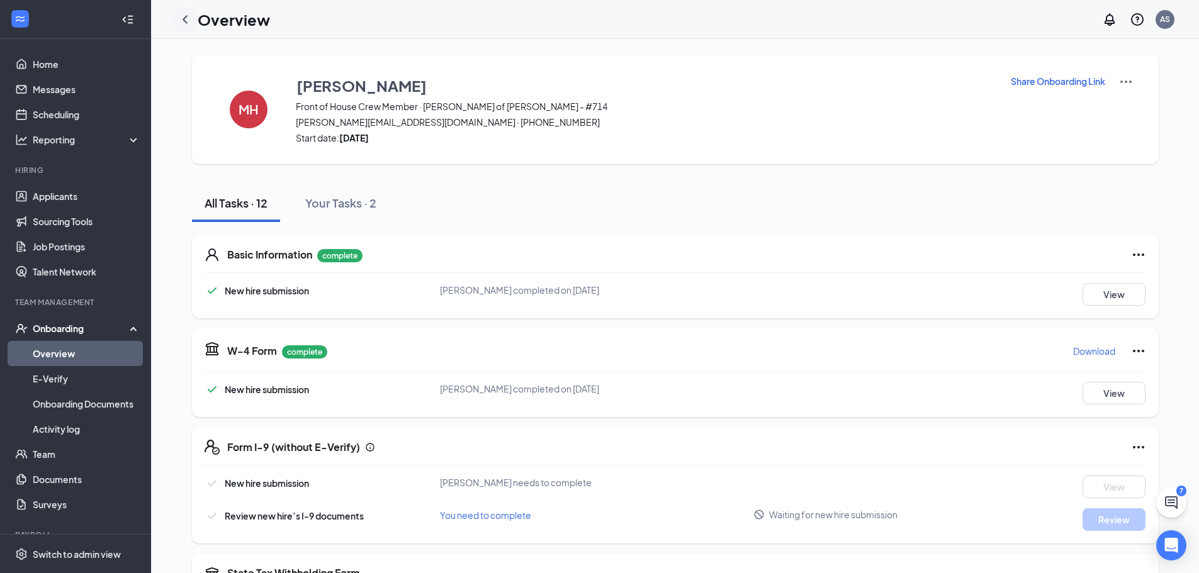
click at [188, 20] on icon "ChevronLeft" at bounding box center [185, 19] width 15 height 15
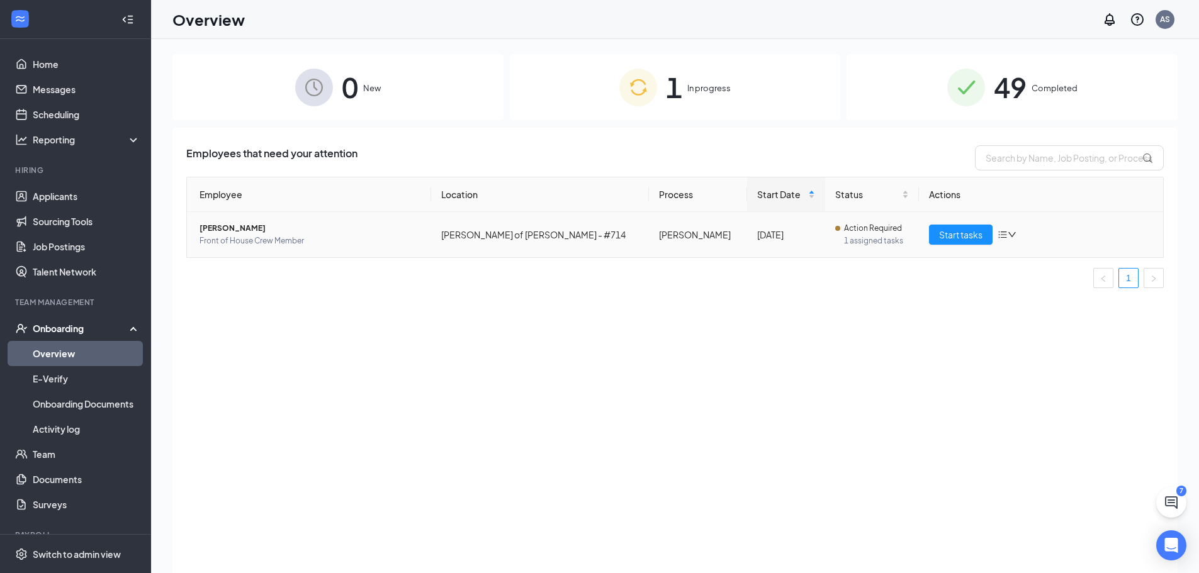
click at [217, 222] on span "[PERSON_NAME]" at bounding box center [311, 228] width 222 height 13
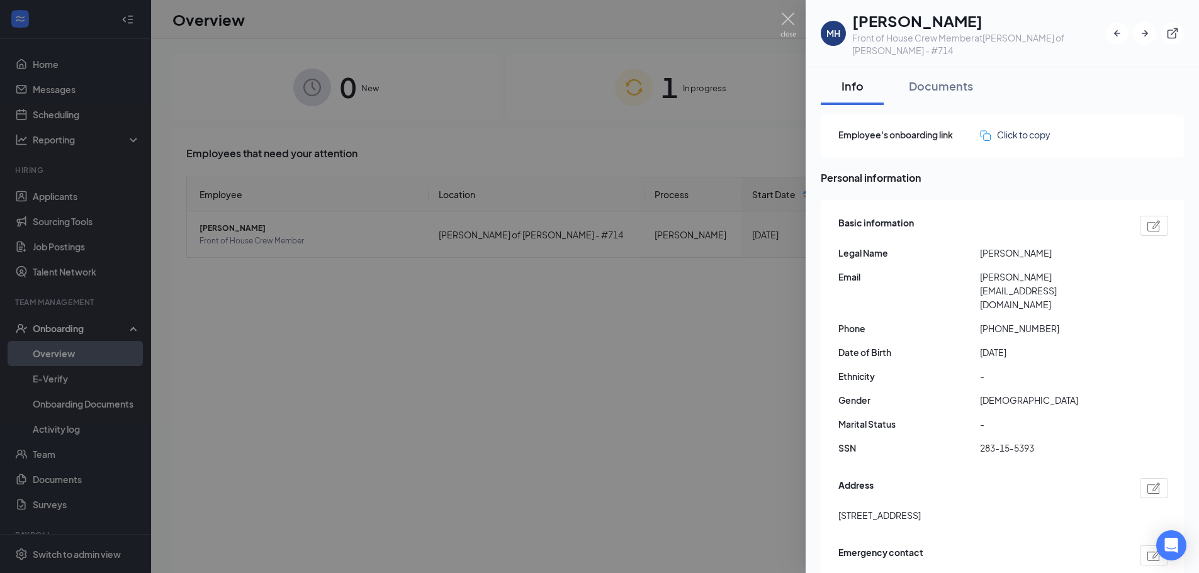
click at [475, 347] on div at bounding box center [599, 286] width 1199 height 573
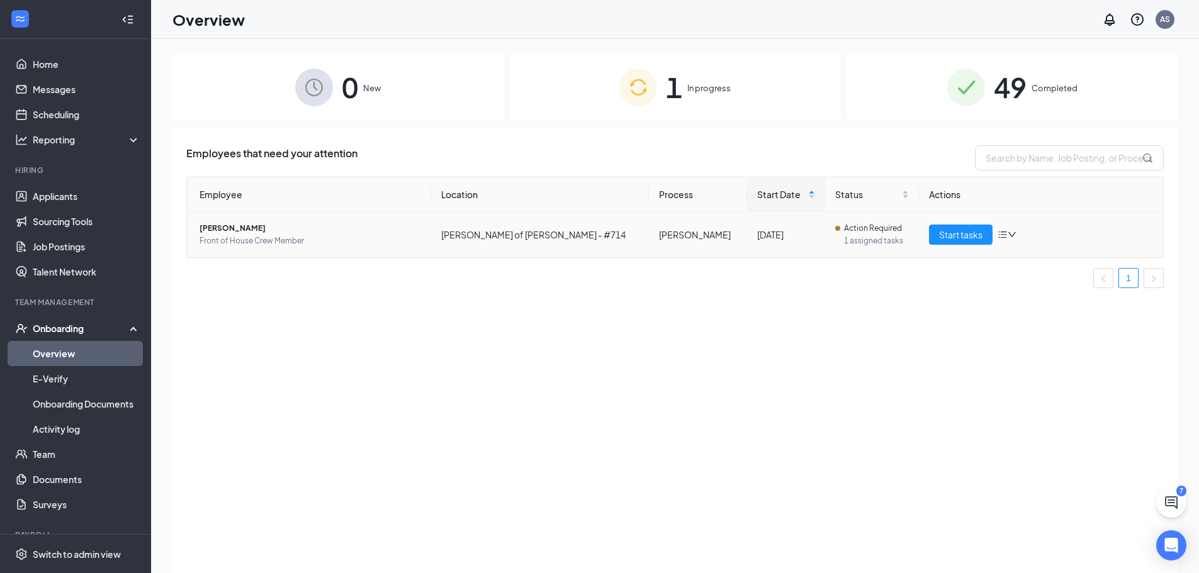
click at [454, 235] on td "[PERSON_NAME] of [PERSON_NAME] - #714" at bounding box center [540, 234] width 218 height 45
click at [212, 229] on span "[PERSON_NAME]" at bounding box center [311, 228] width 222 height 13
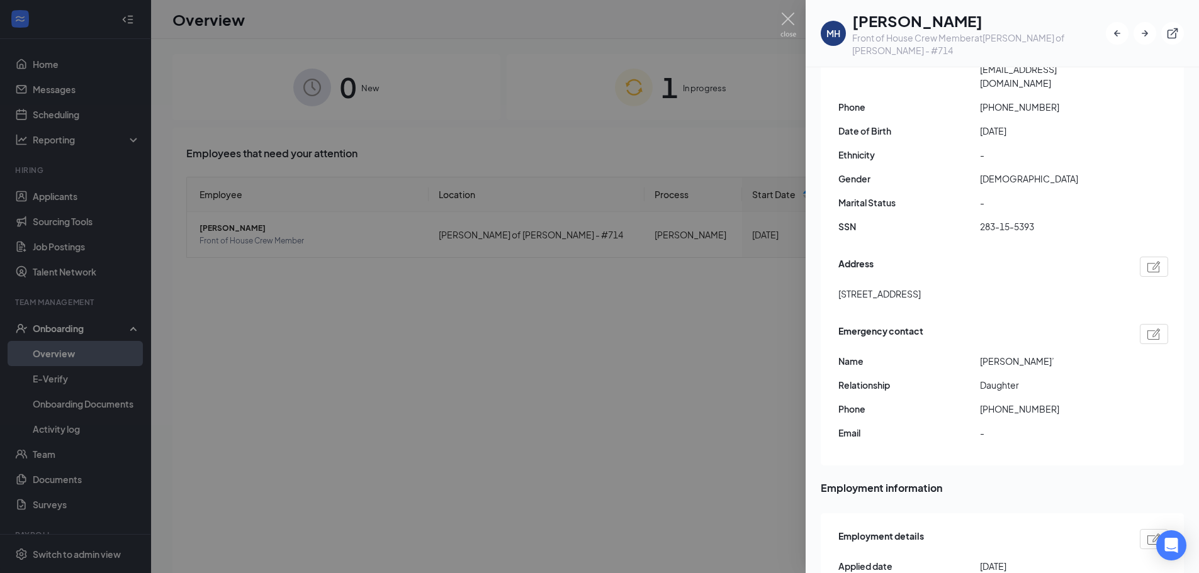
scroll to position [252, 0]
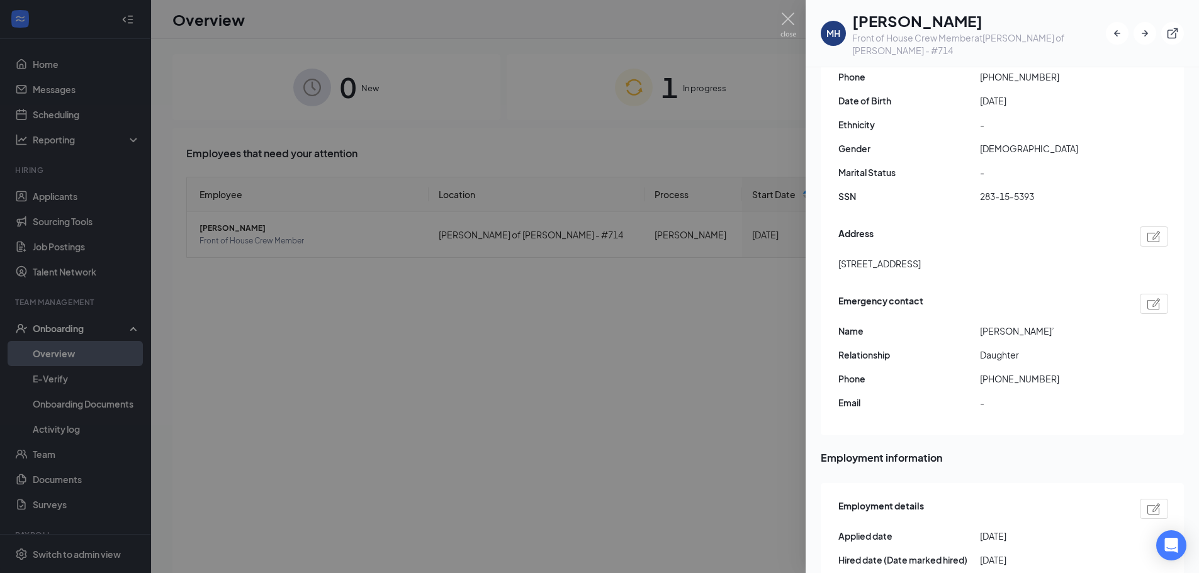
click at [717, 371] on div at bounding box center [599, 286] width 1199 height 573
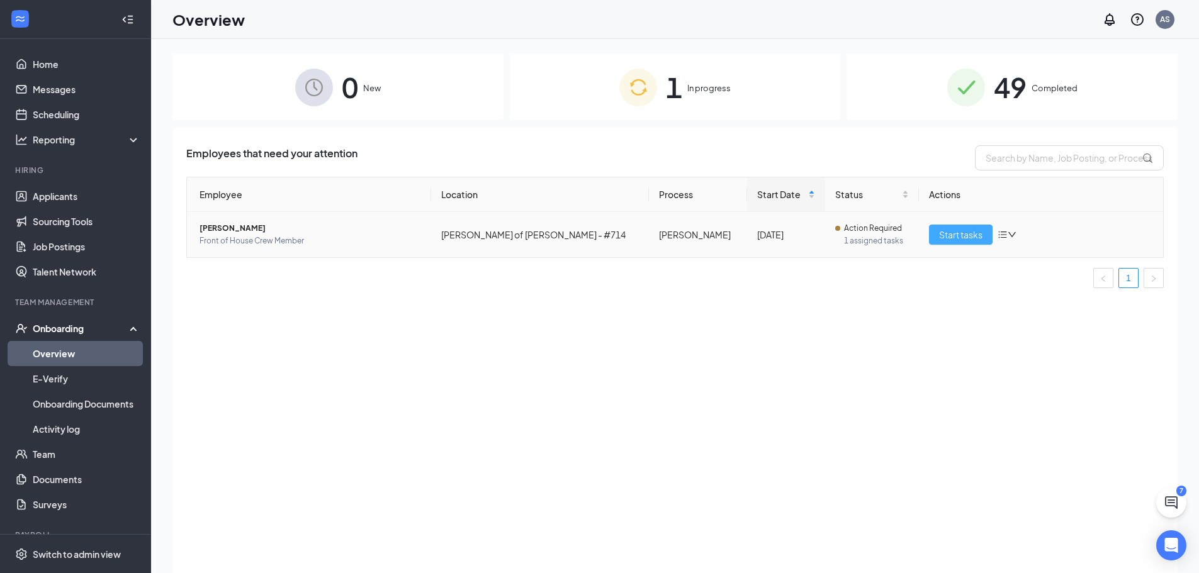
click at [943, 235] on span "Start tasks" at bounding box center [960, 235] width 43 height 14
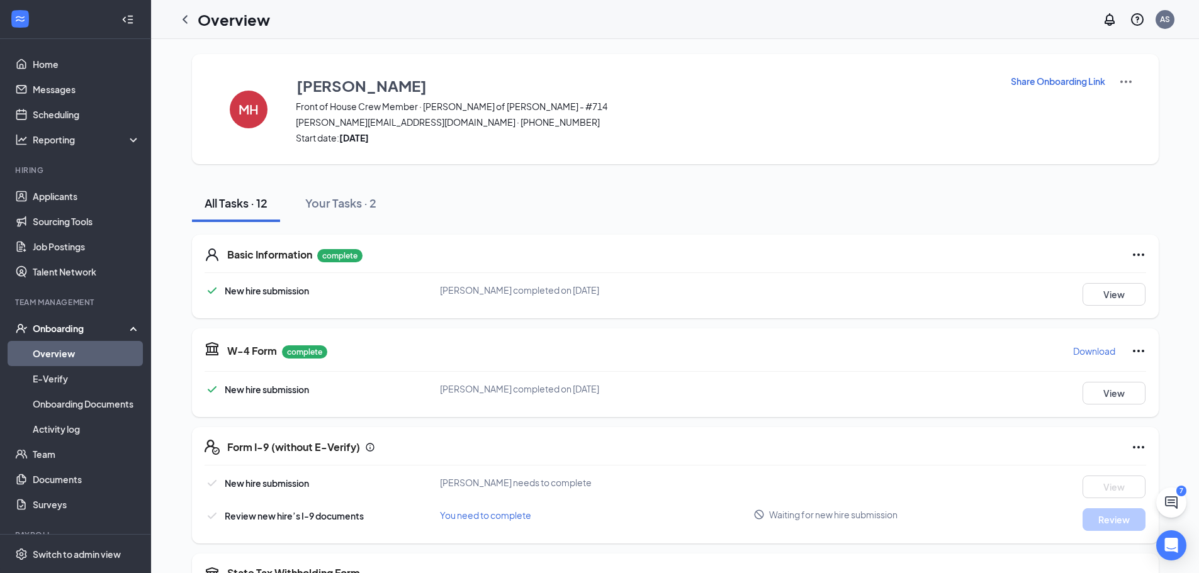
click at [1055, 80] on p "Share Onboarding Link" at bounding box center [1058, 81] width 94 height 13
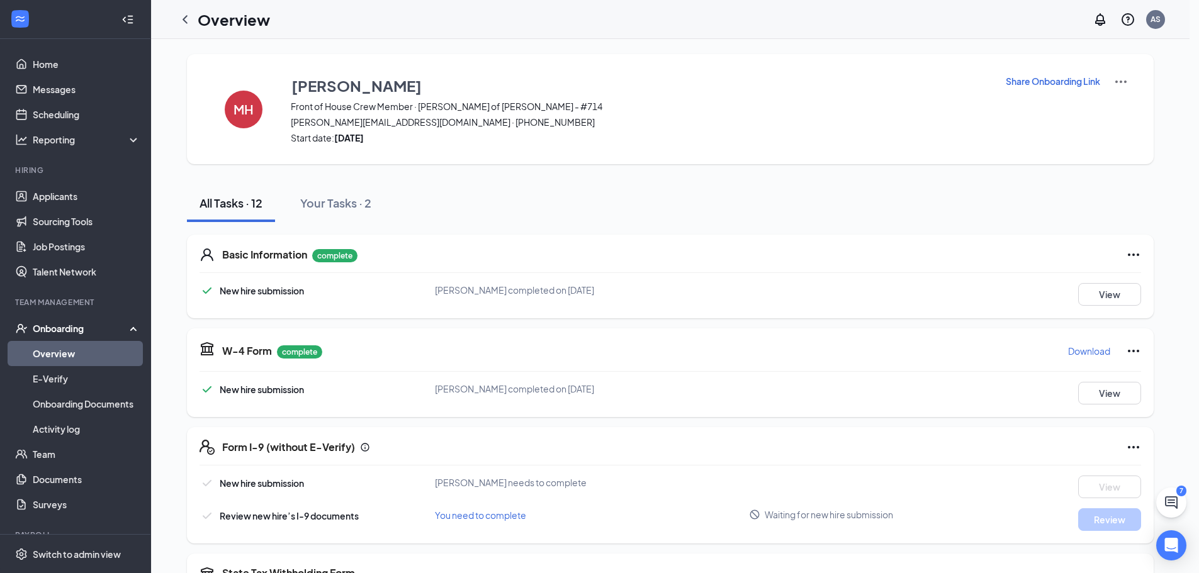
type textarea "Hi [PERSON_NAME], This is a gentle reminder to complete your onboarding before …"
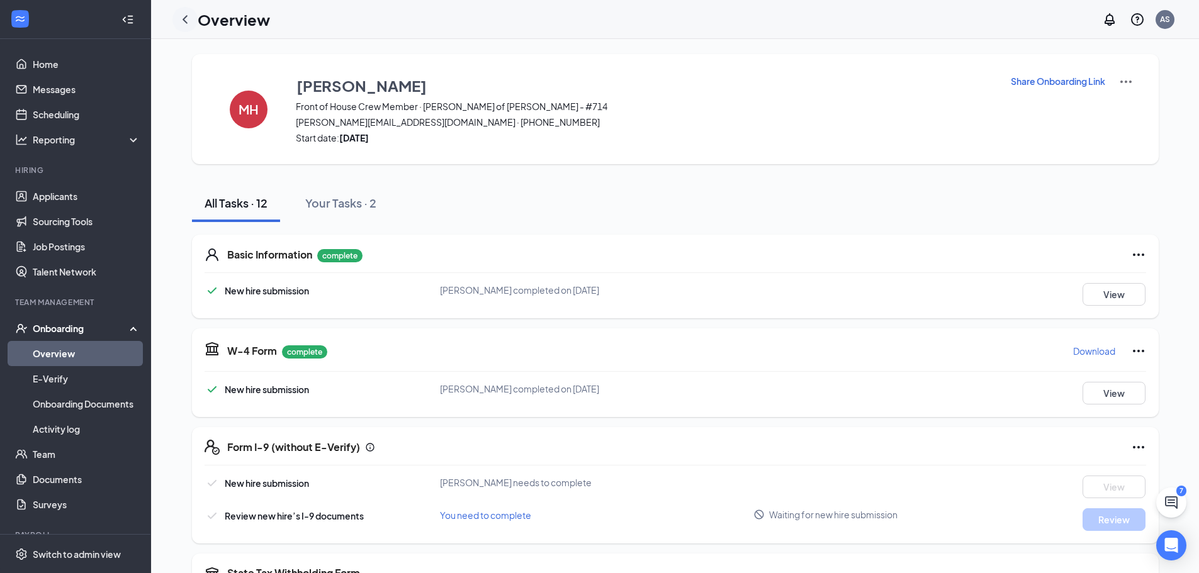
click at [183, 18] on icon "ChevronLeft" at bounding box center [185, 19] width 15 height 15
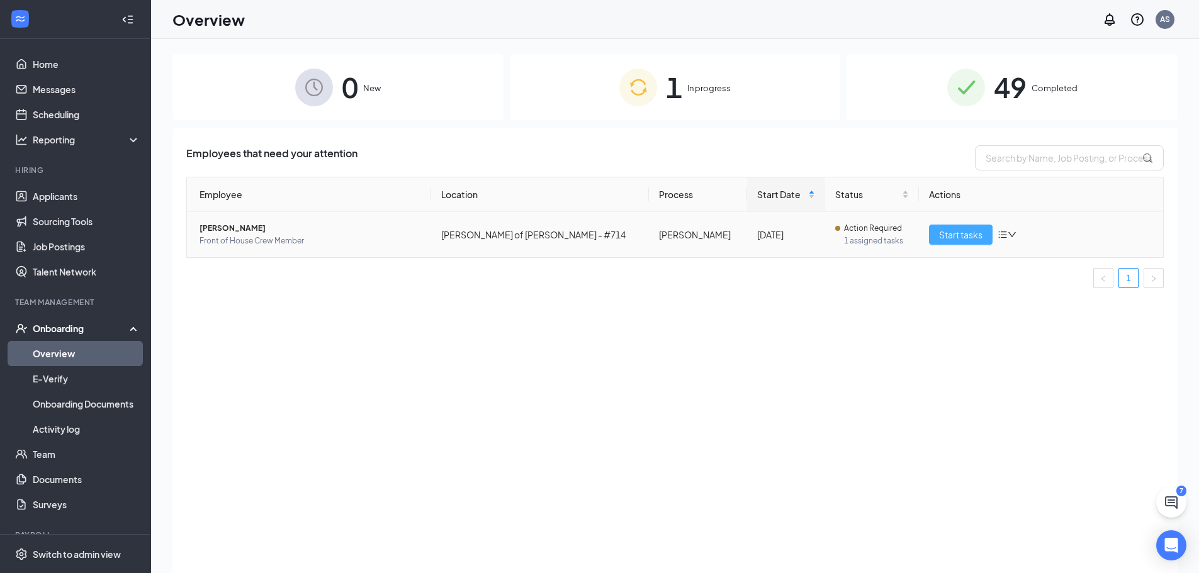
click at [981, 230] on span "Start tasks" at bounding box center [960, 235] width 43 height 14
